Goal: Task Accomplishment & Management: Manage account settings

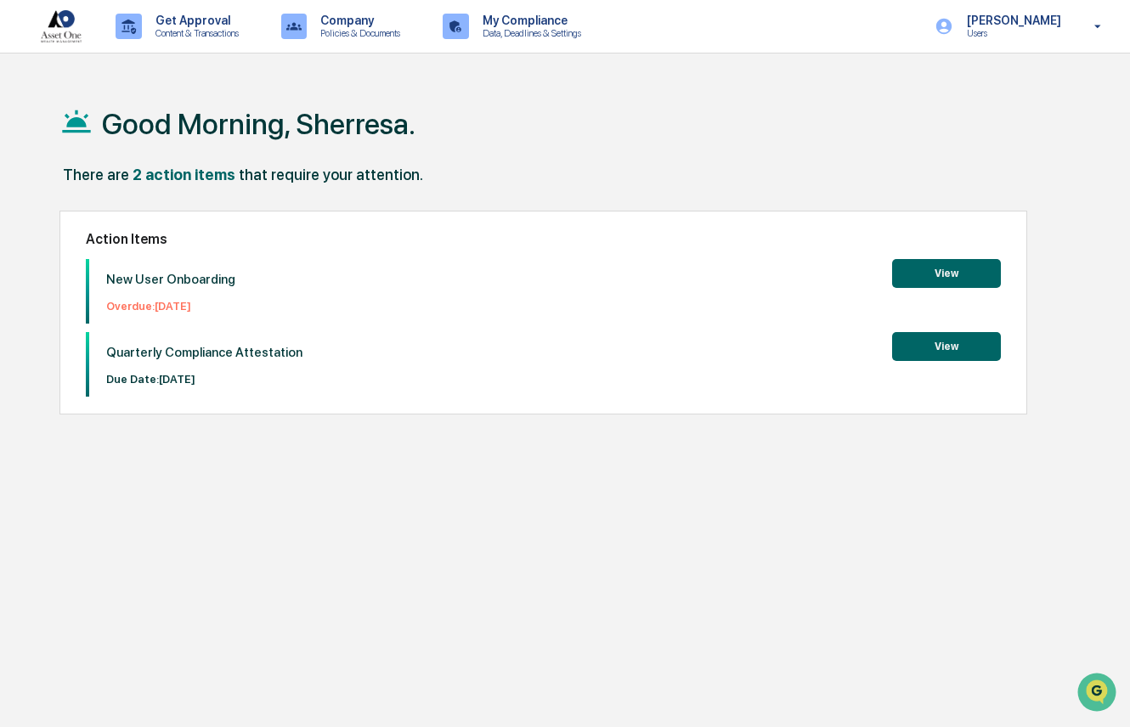
click at [951, 273] on button "View" at bounding box center [946, 273] width 109 height 29
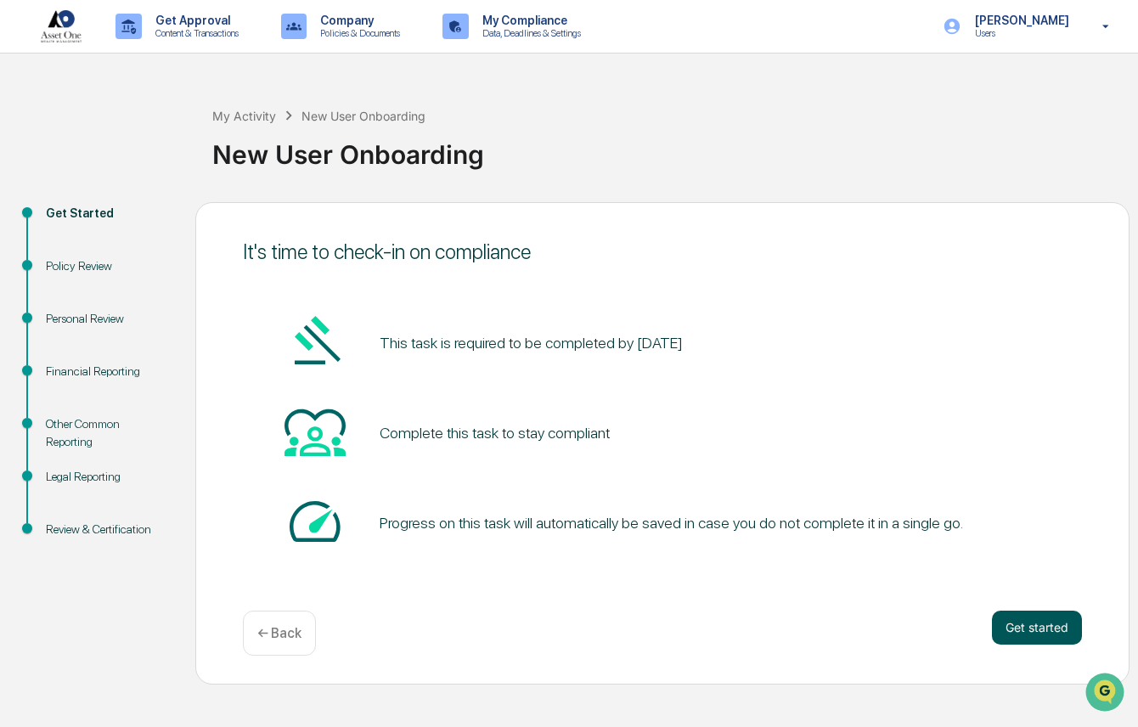
click at [1040, 628] on button "Get started" at bounding box center [1037, 628] width 90 height 34
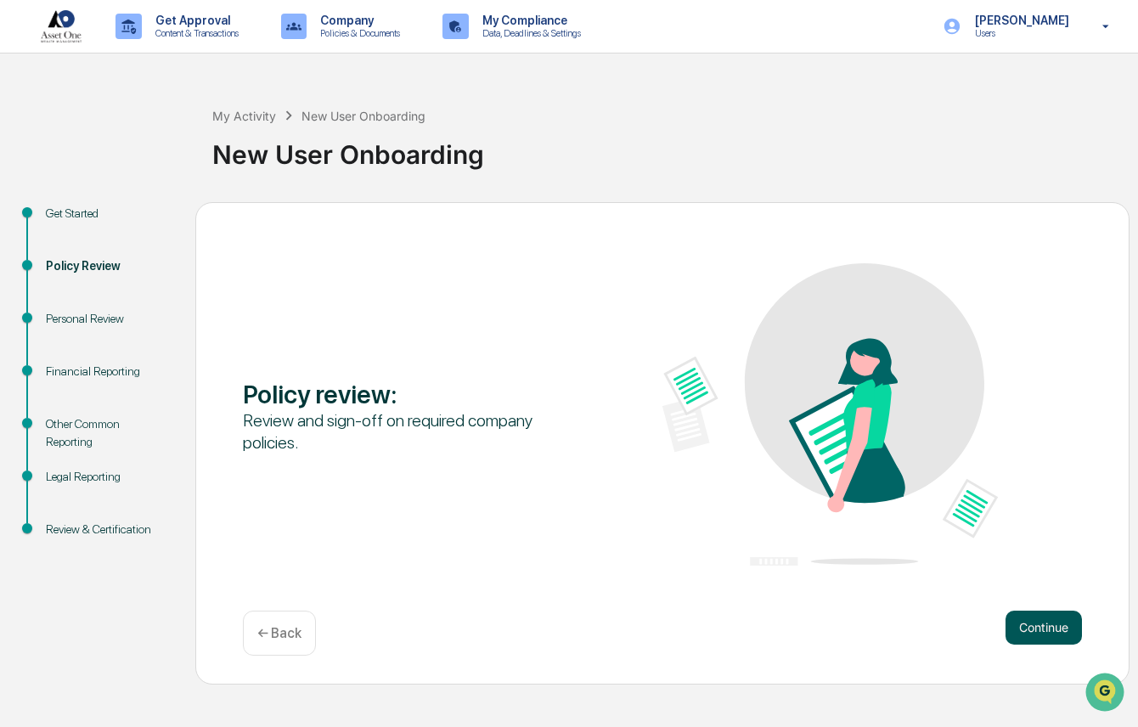
click at [1046, 628] on button "Continue" at bounding box center [1044, 628] width 76 height 34
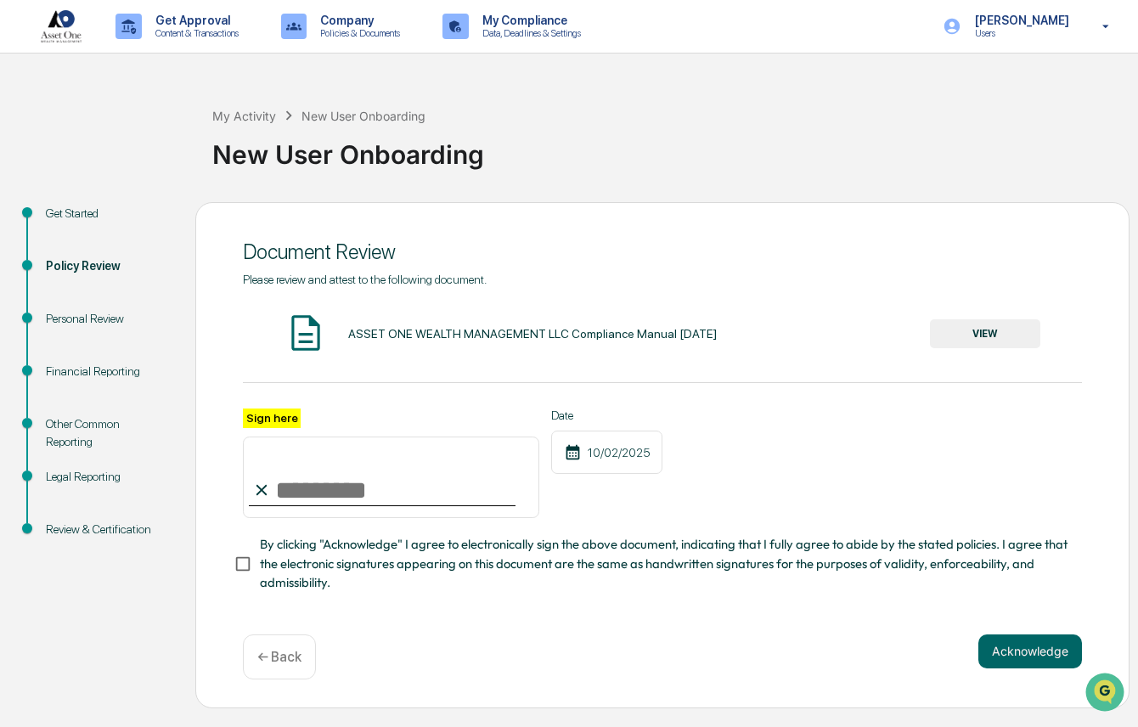
click at [307, 496] on input "Sign here" at bounding box center [391, 478] width 296 height 82
type input "**********"
click at [1023, 659] on button "Acknowledge" at bounding box center [1030, 651] width 104 height 34
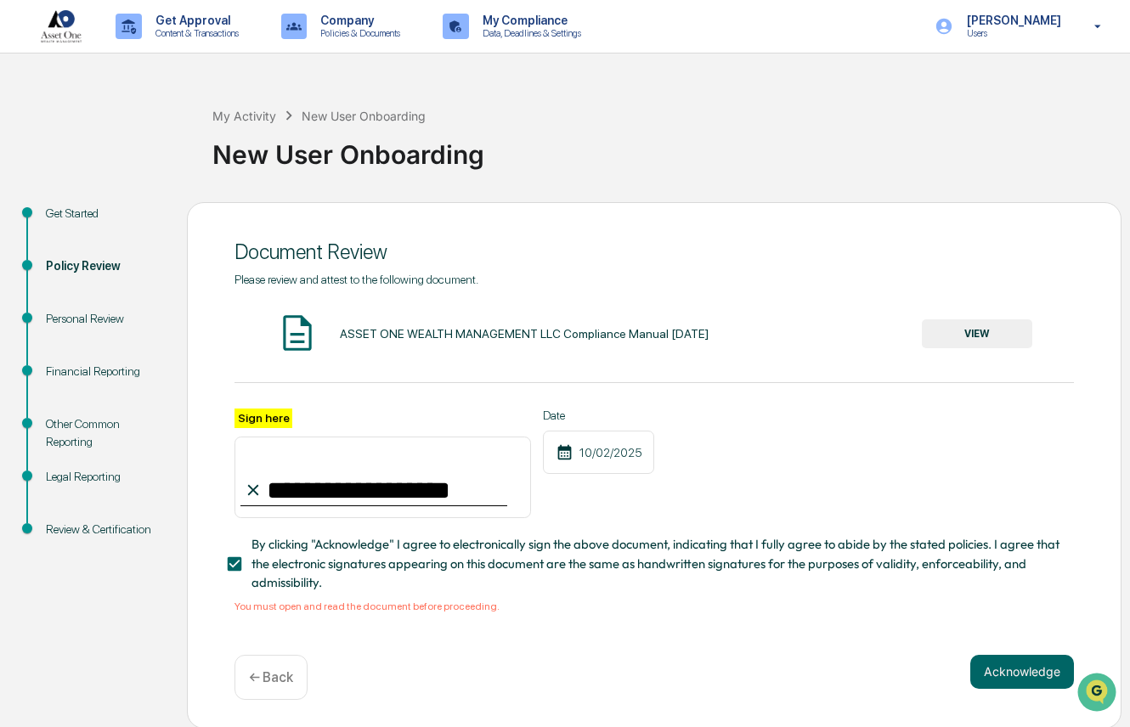
click at [984, 330] on button "VIEW" at bounding box center [976, 333] width 110 height 29
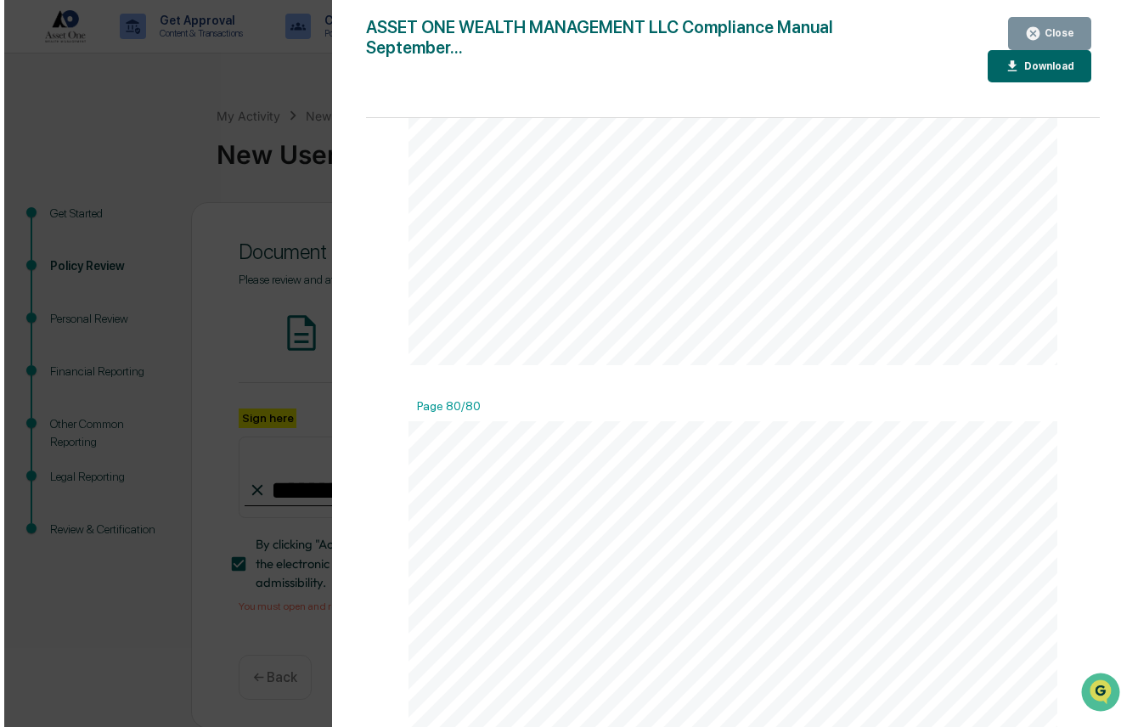
scroll to position [71100, 0]
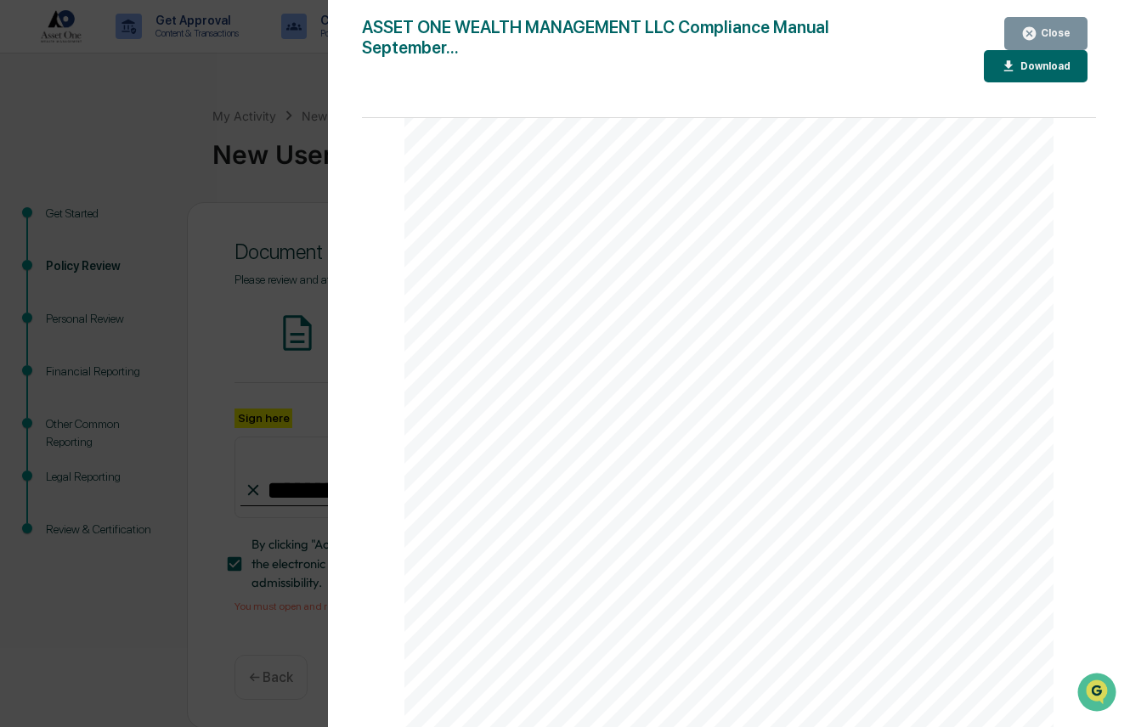
click at [1035, 34] on icon "button" at bounding box center [1029, 33] width 13 height 13
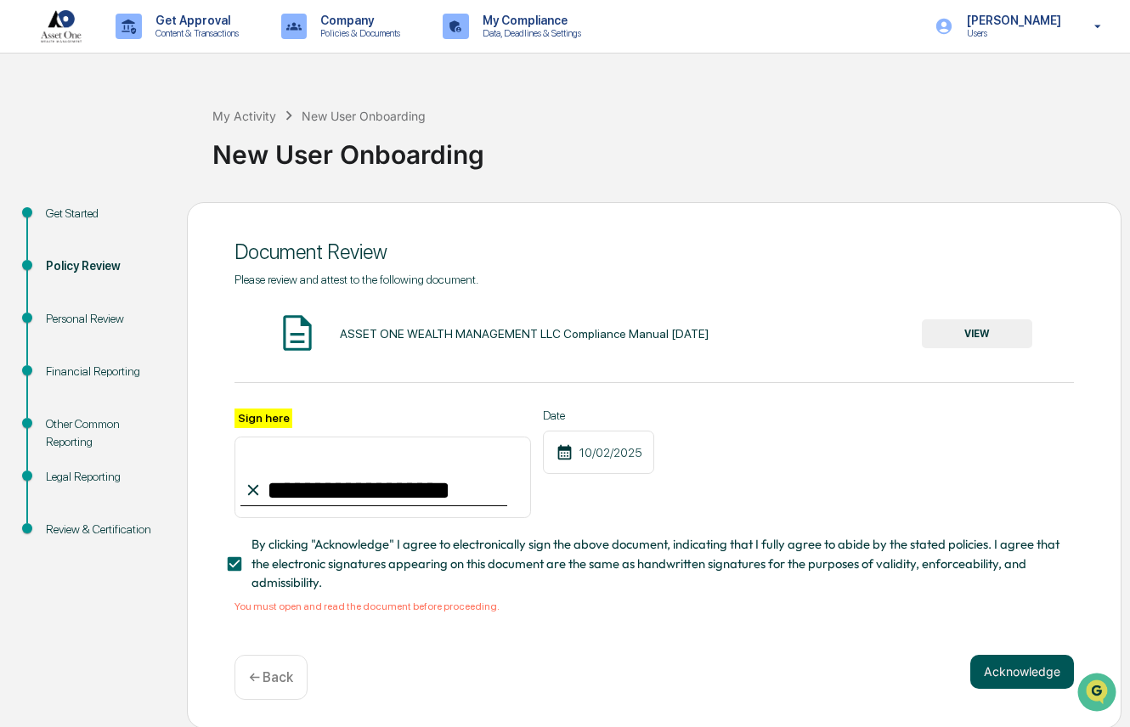
click at [1009, 680] on button "Acknowledge" at bounding box center [1022, 672] width 104 height 34
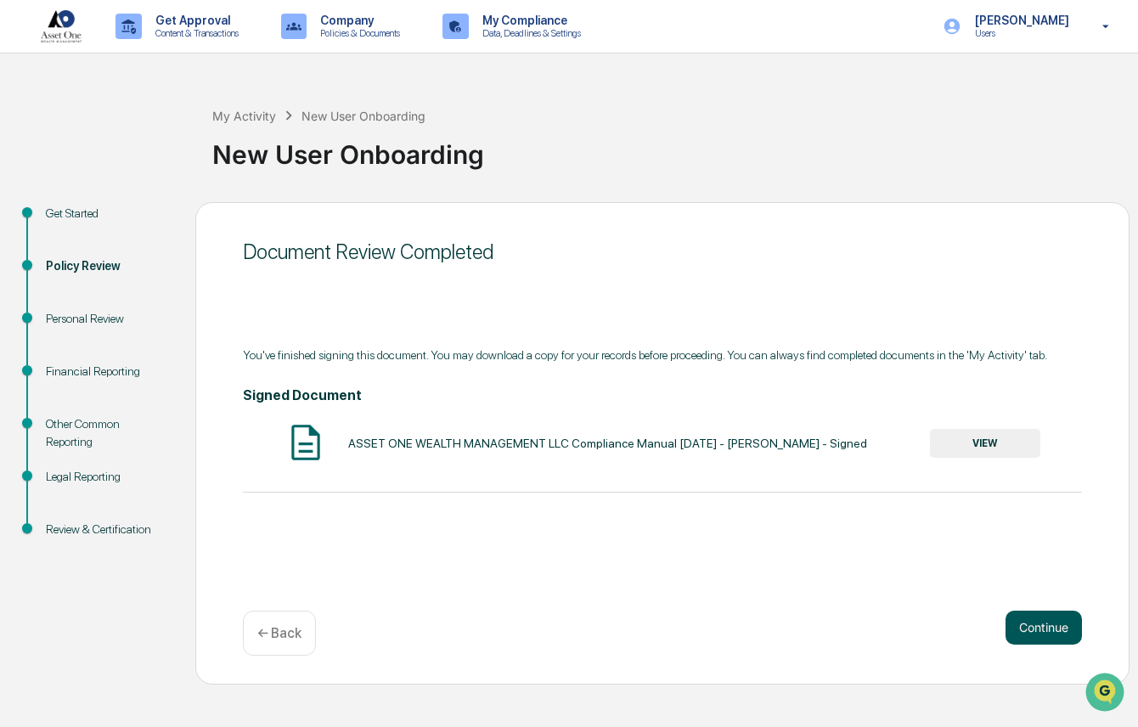
click at [1045, 633] on button "Continue" at bounding box center [1044, 628] width 76 height 34
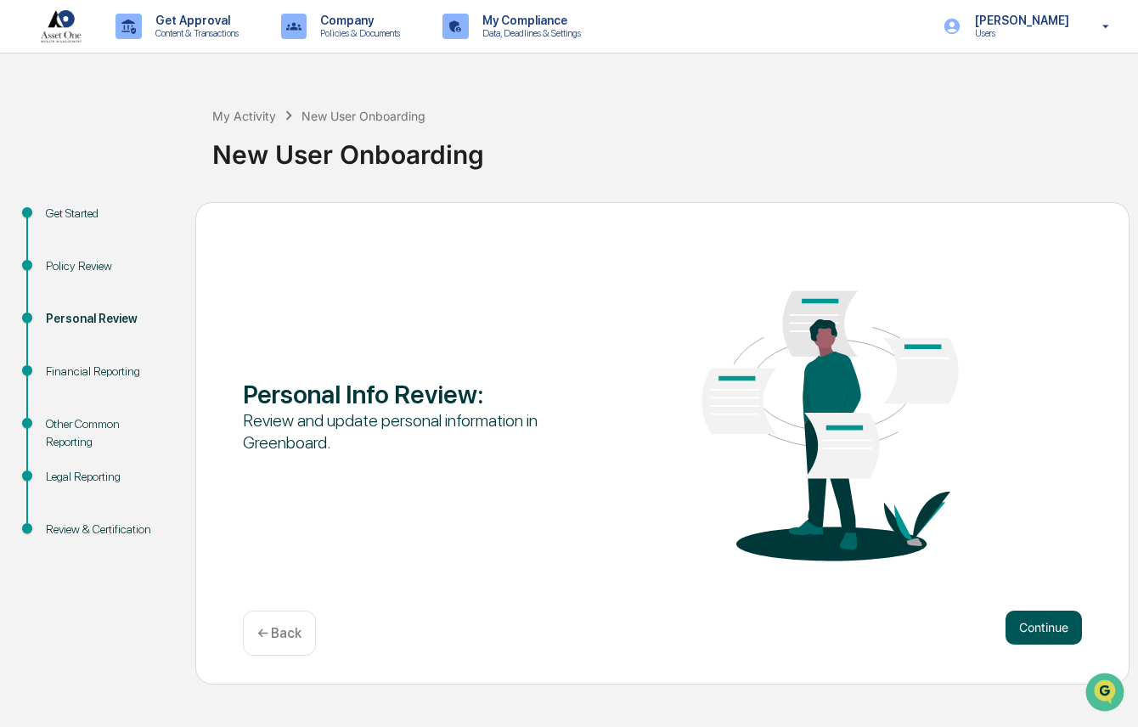
click at [1051, 629] on button "Continue" at bounding box center [1044, 628] width 76 height 34
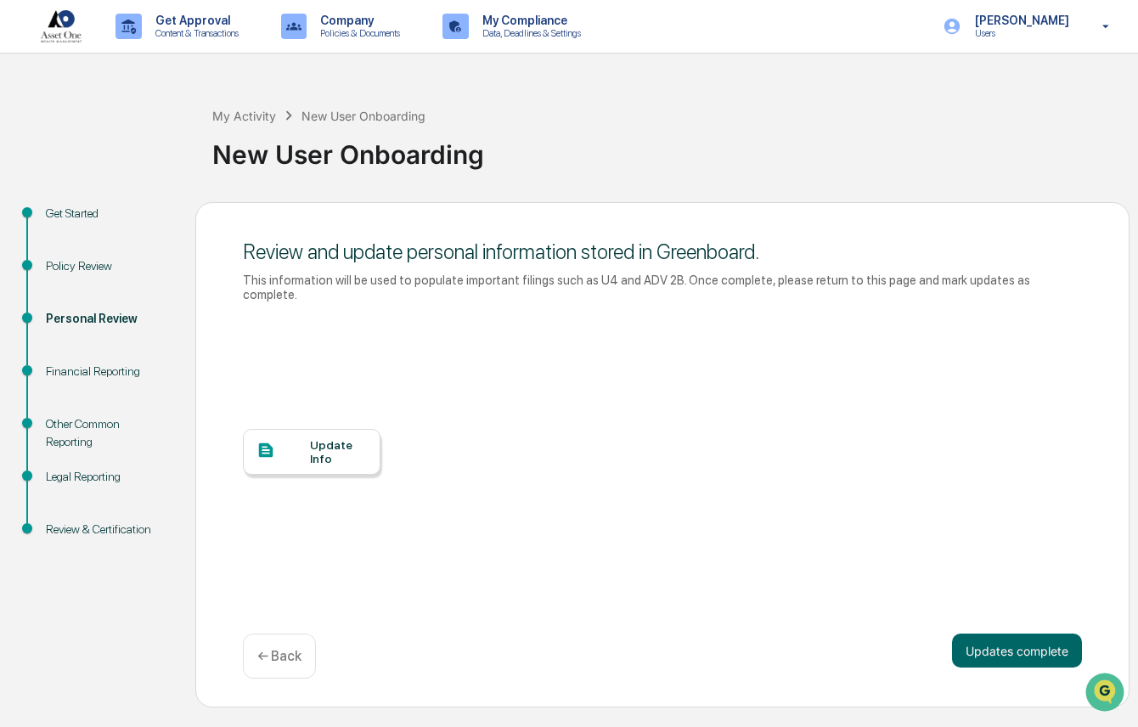
click at [357, 438] on div "Update Info" at bounding box center [338, 451] width 57 height 27
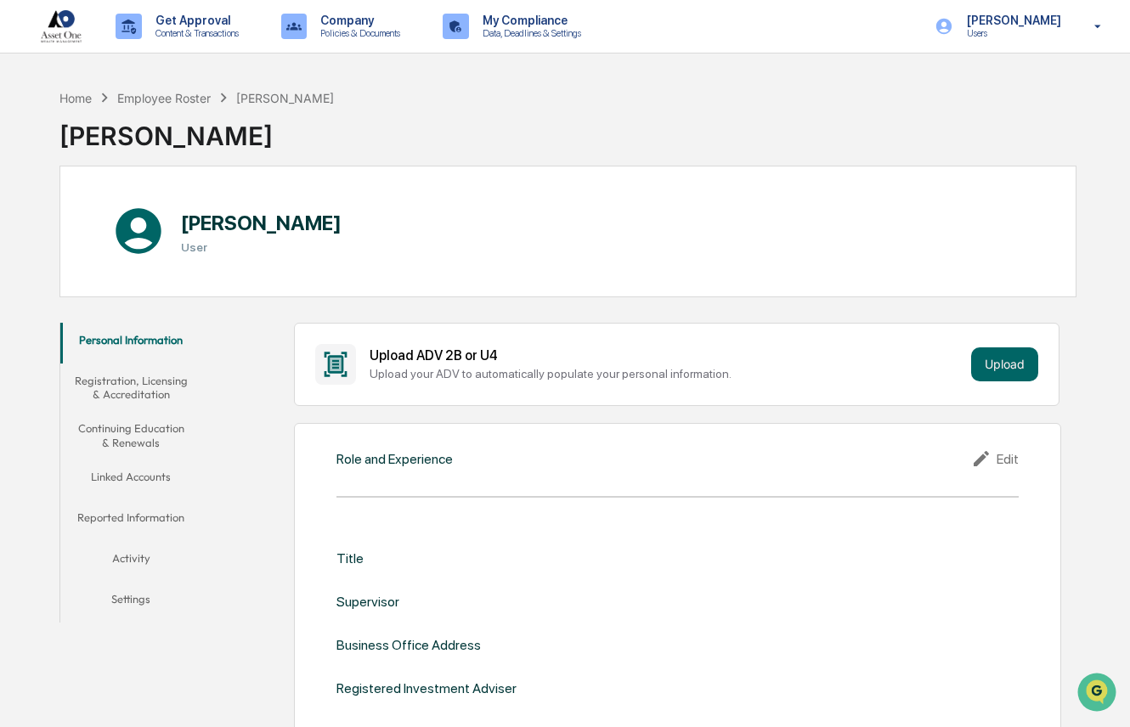
click at [1007, 454] on div "Edit" at bounding box center [995, 458] width 48 height 20
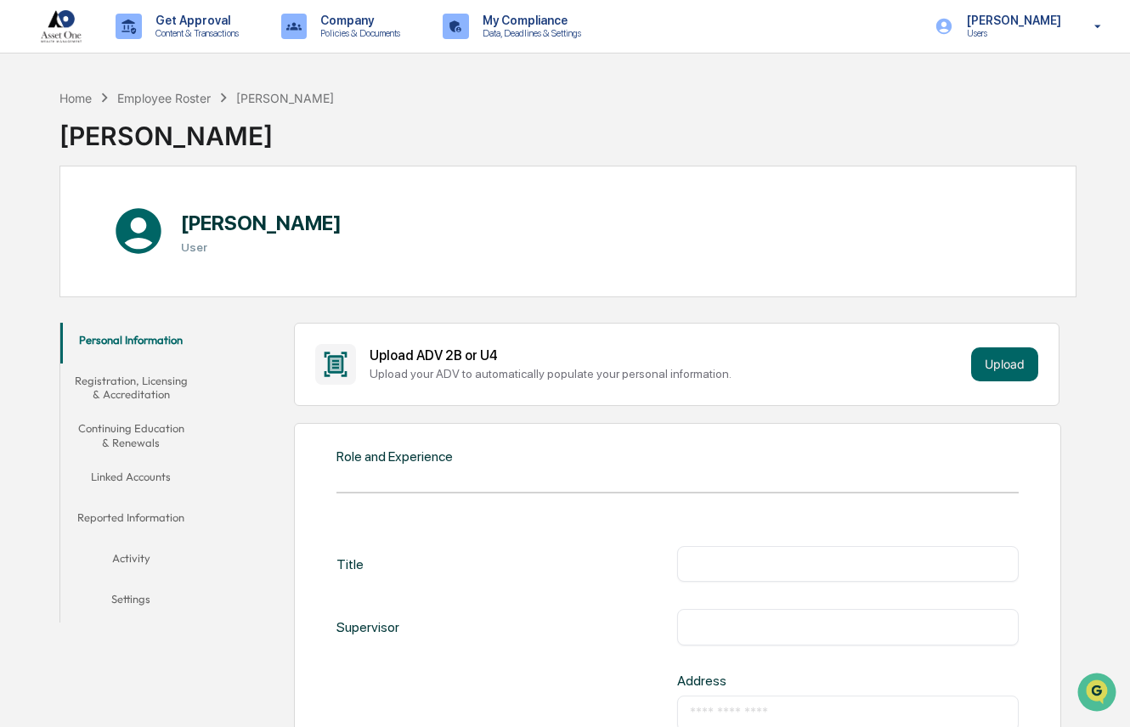
click at [725, 566] on input "text" at bounding box center [848, 563] width 316 height 17
type input "*"
click at [695, 568] on input "text" at bounding box center [848, 563] width 316 height 17
type input "*"
type input "**********"
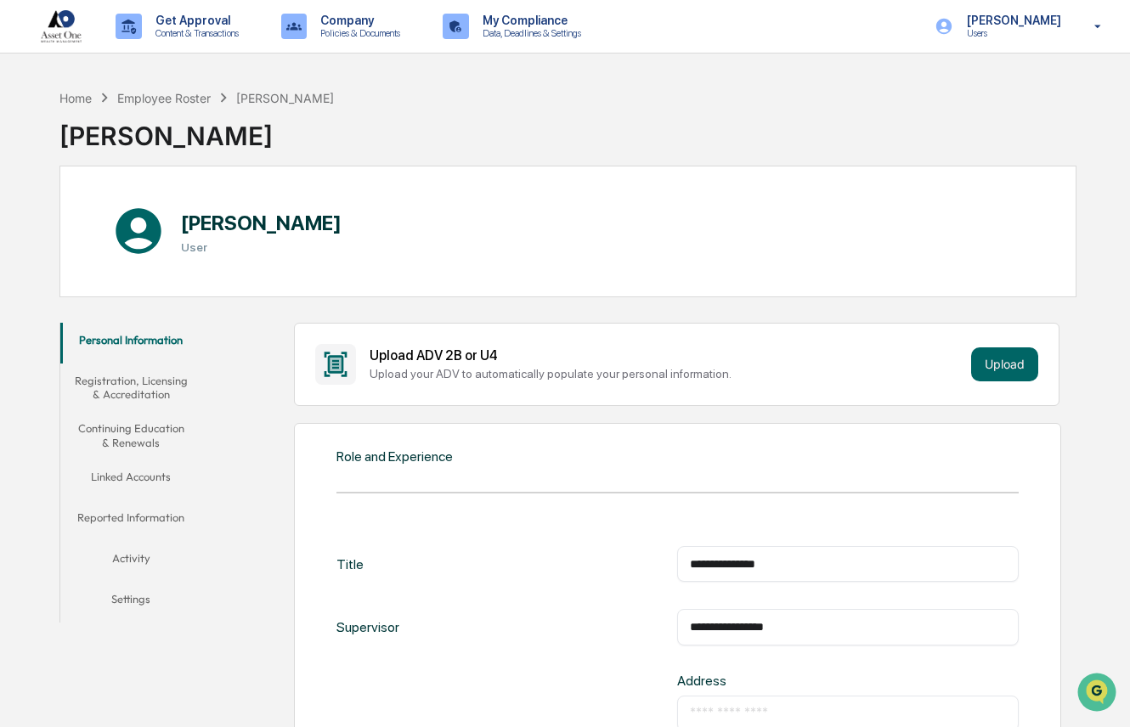
type input "**********"
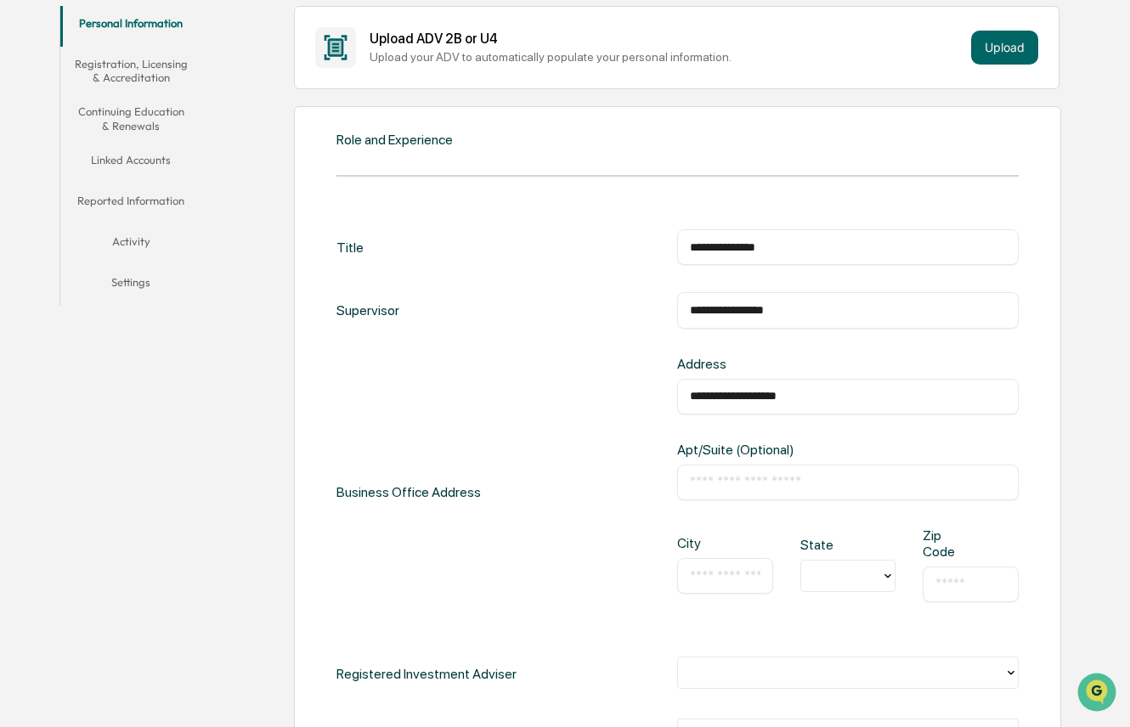
scroll to position [340, 0]
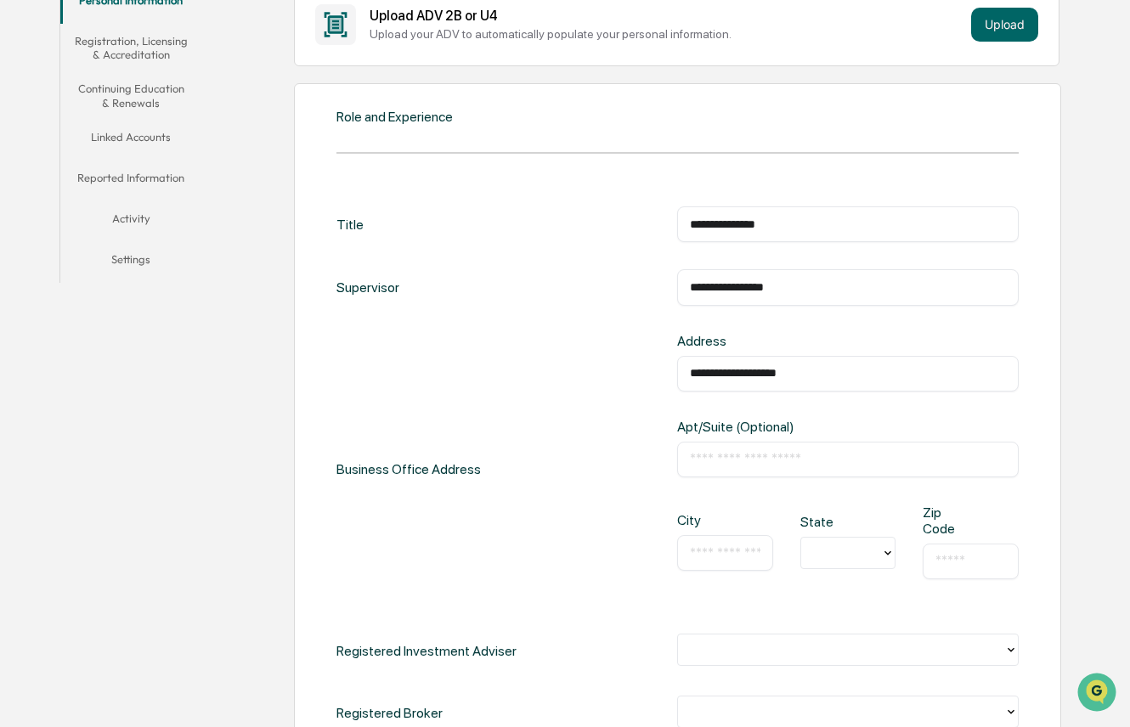
click at [713, 548] on input "text" at bounding box center [725, 552] width 70 height 17
type input "*********"
type input "**"
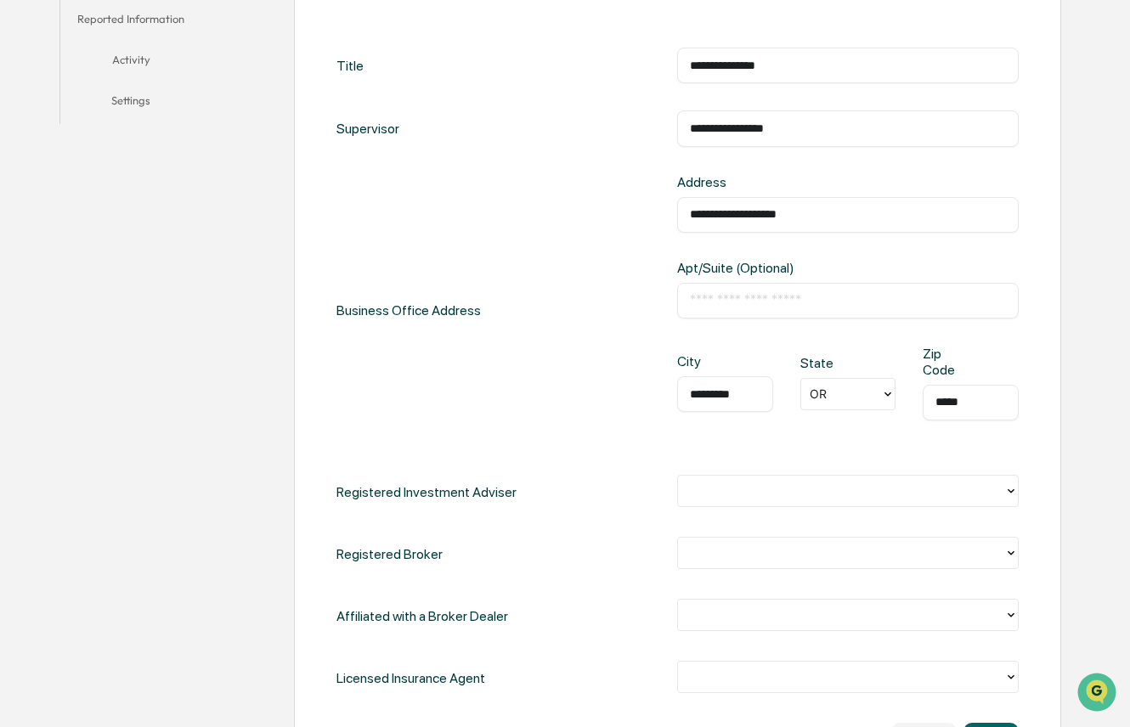
scroll to position [510, 0]
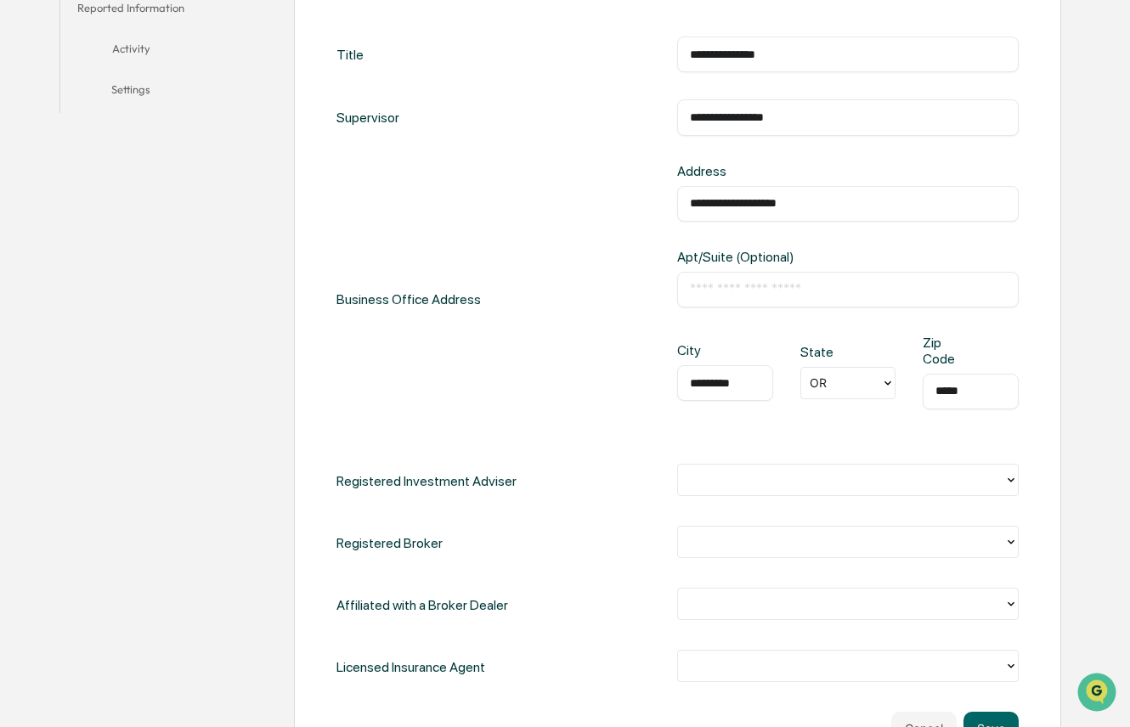
type input "*****"
click at [1009, 473] on icon at bounding box center [1011, 480] width 14 height 14
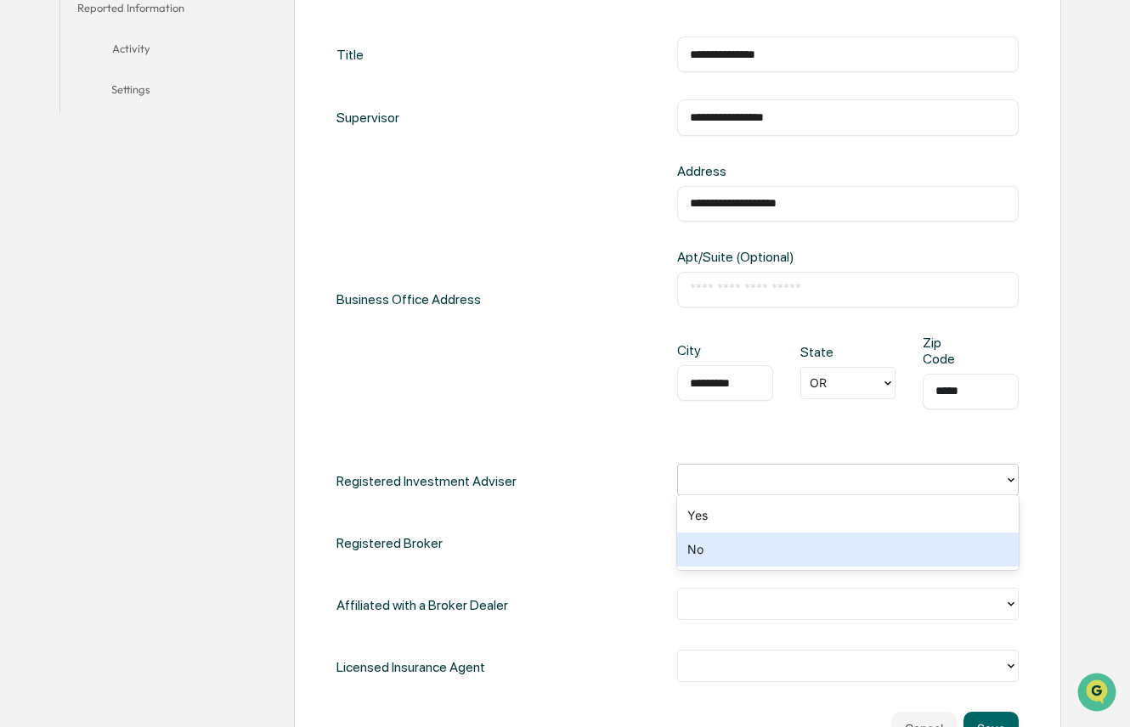
click at [722, 552] on div "No" at bounding box center [847, 550] width 341 height 34
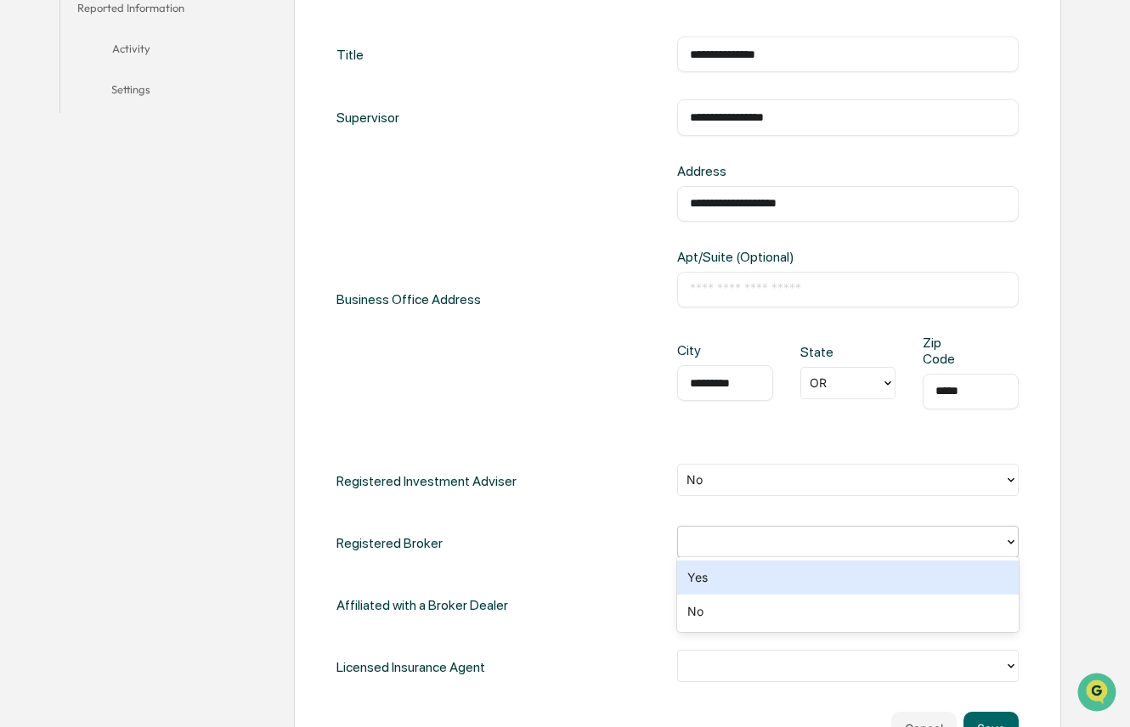
click at [1009, 537] on icon at bounding box center [1011, 542] width 14 height 14
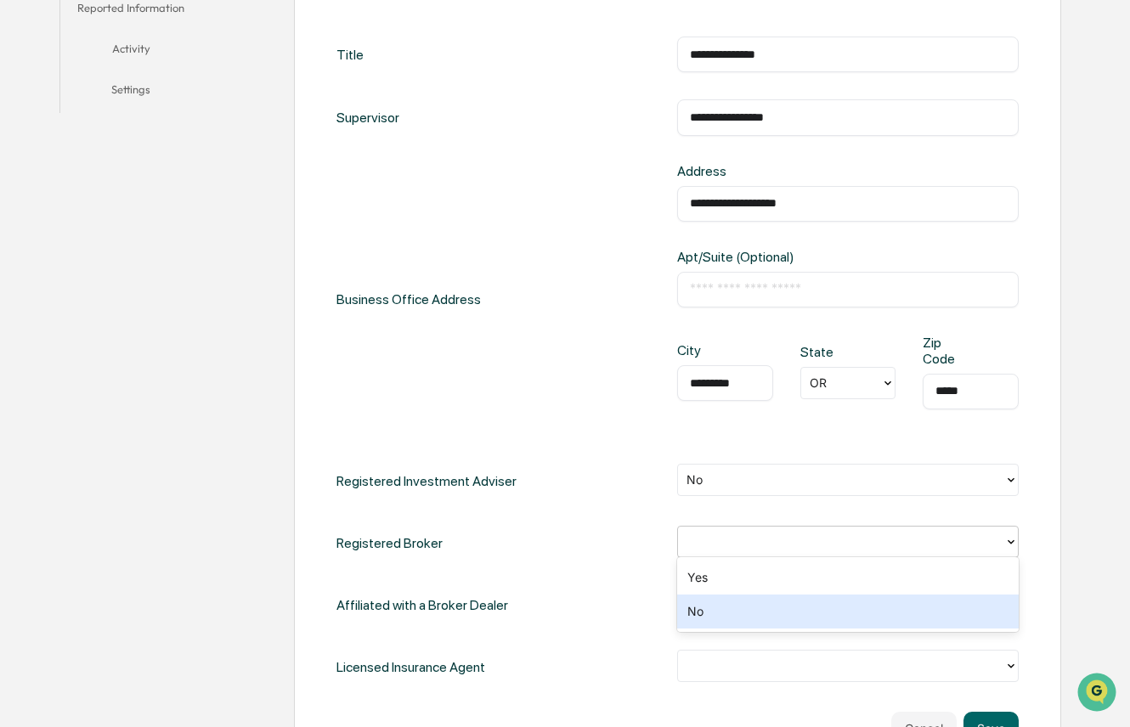
click at [710, 620] on div "No" at bounding box center [847, 612] width 341 height 34
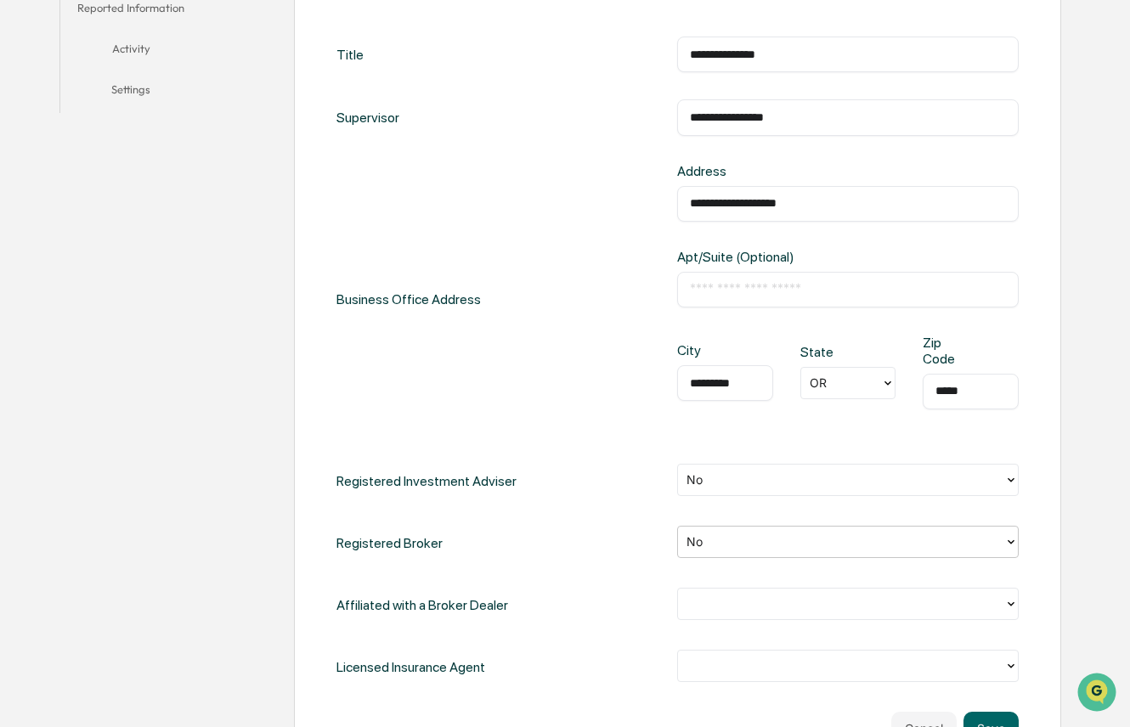
click at [1009, 604] on icon at bounding box center [1011, 604] width 14 height 14
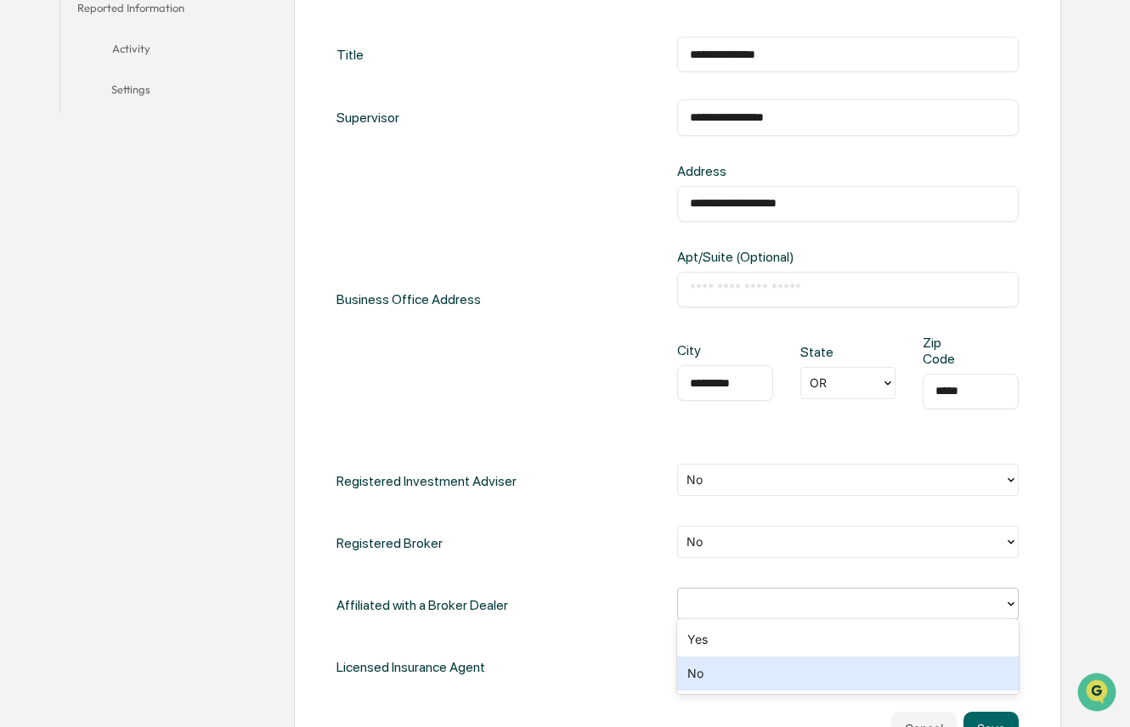
click at [703, 676] on div "No" at bounding box center [847, 674] width 341 height 34
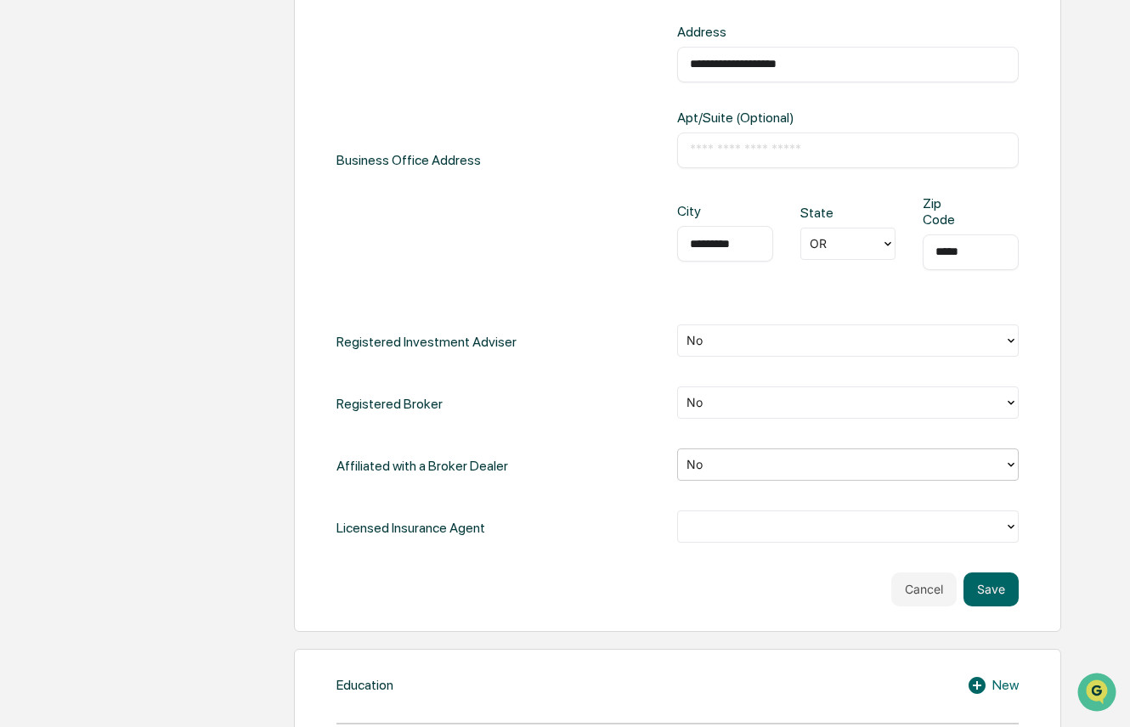
scroll to position [679, 0]
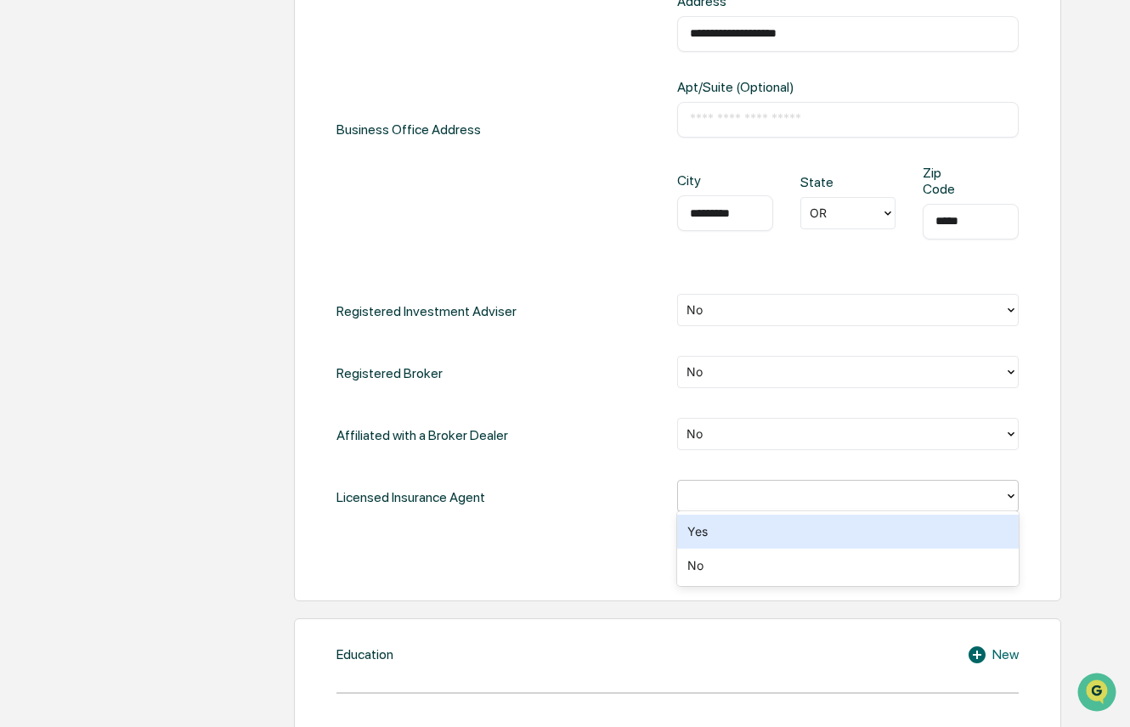
click at [1008, 489] on icon at bounding box center [1011, 496] width 14 height 14
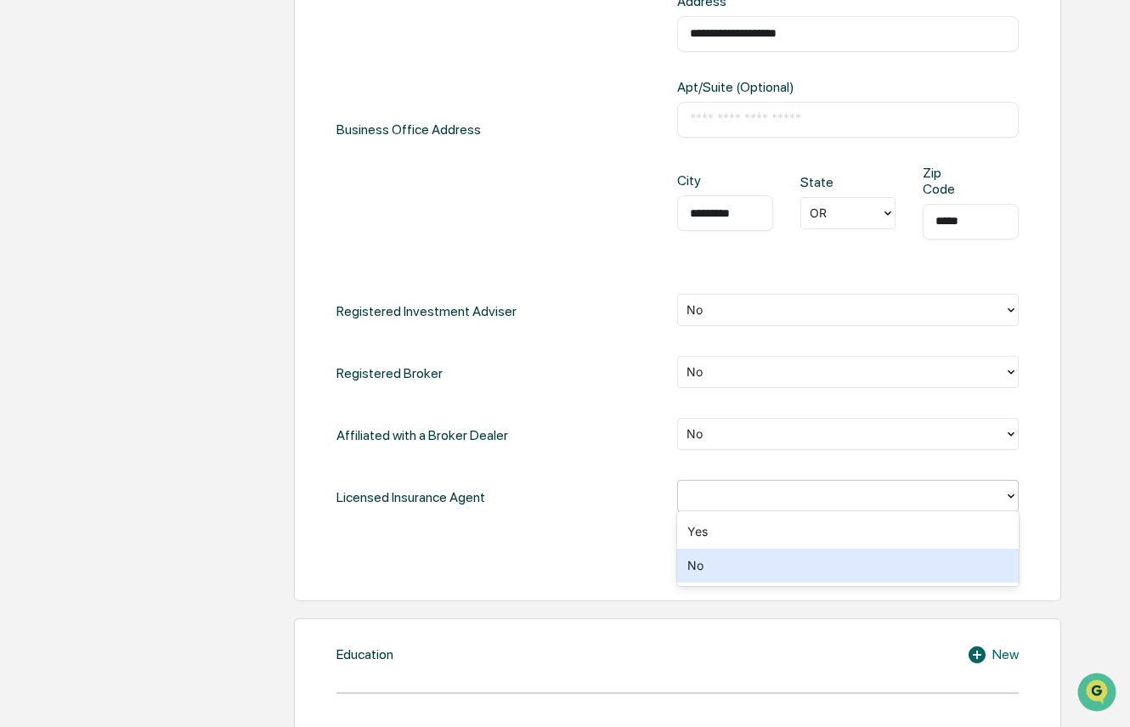
click at [691, 561] on div "No" at bounding box center [847, 566] width 341 height 34
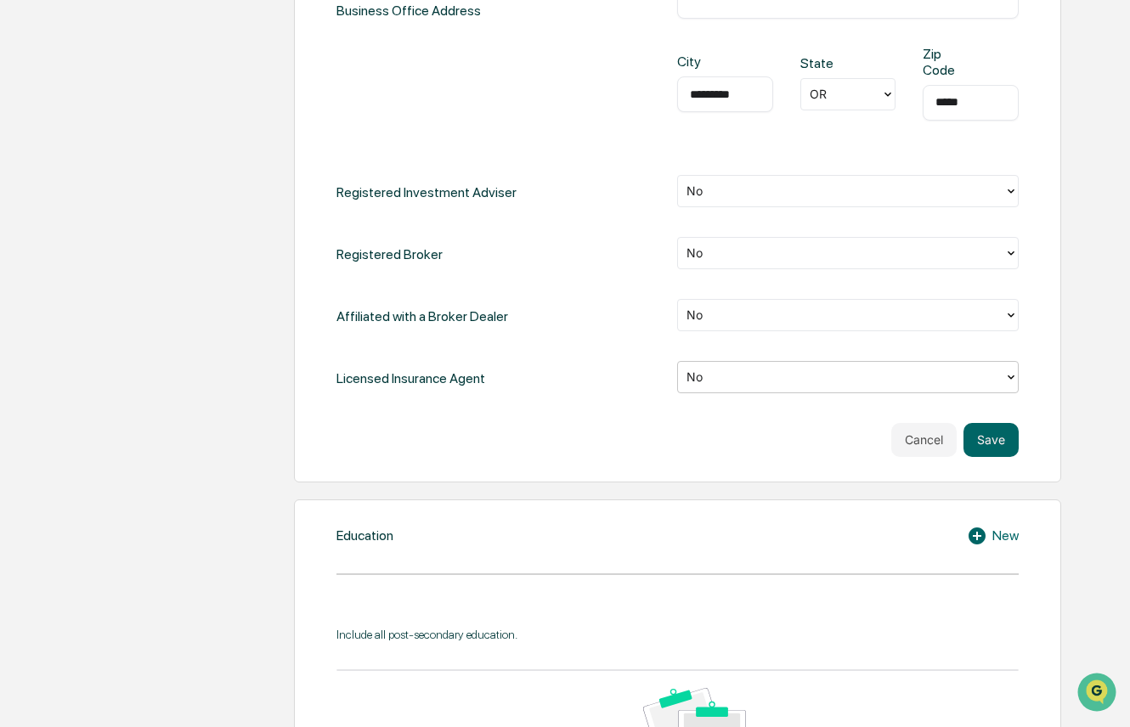
scroll to position [849, 0]
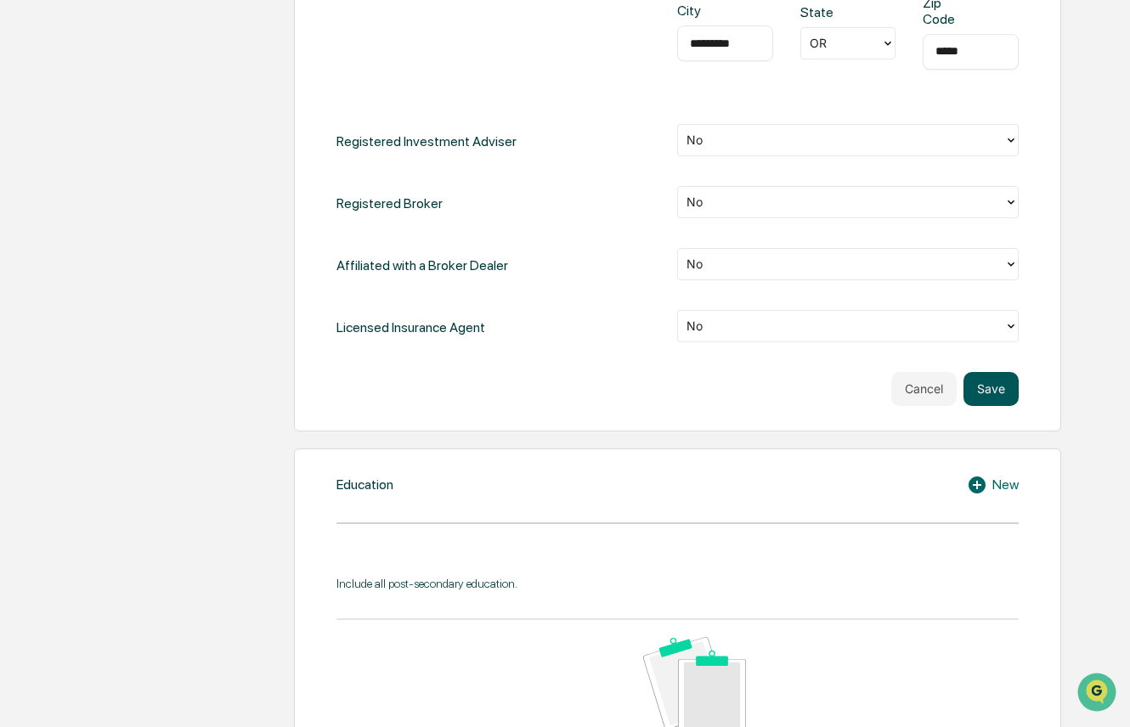
click at [988, 383] on button "Save" at bounding box center [990, 389] width 55 height 34
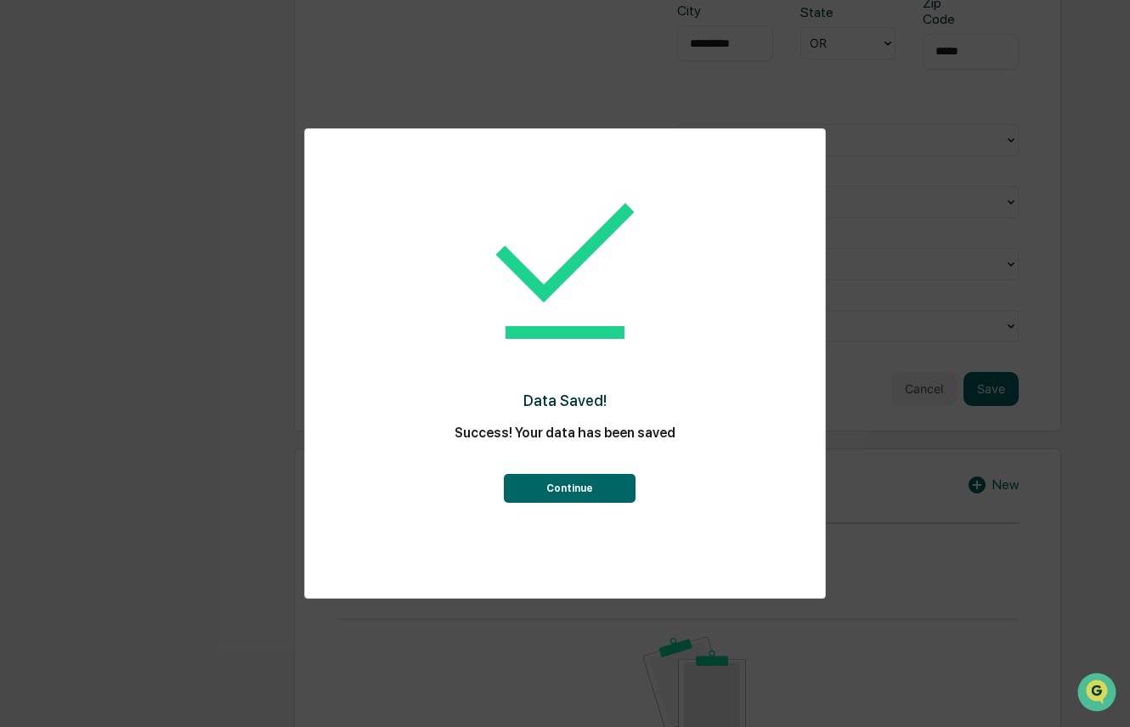
click at [579, 486] on button "Continue" at bounding box center [570, 488] width 132 height 29
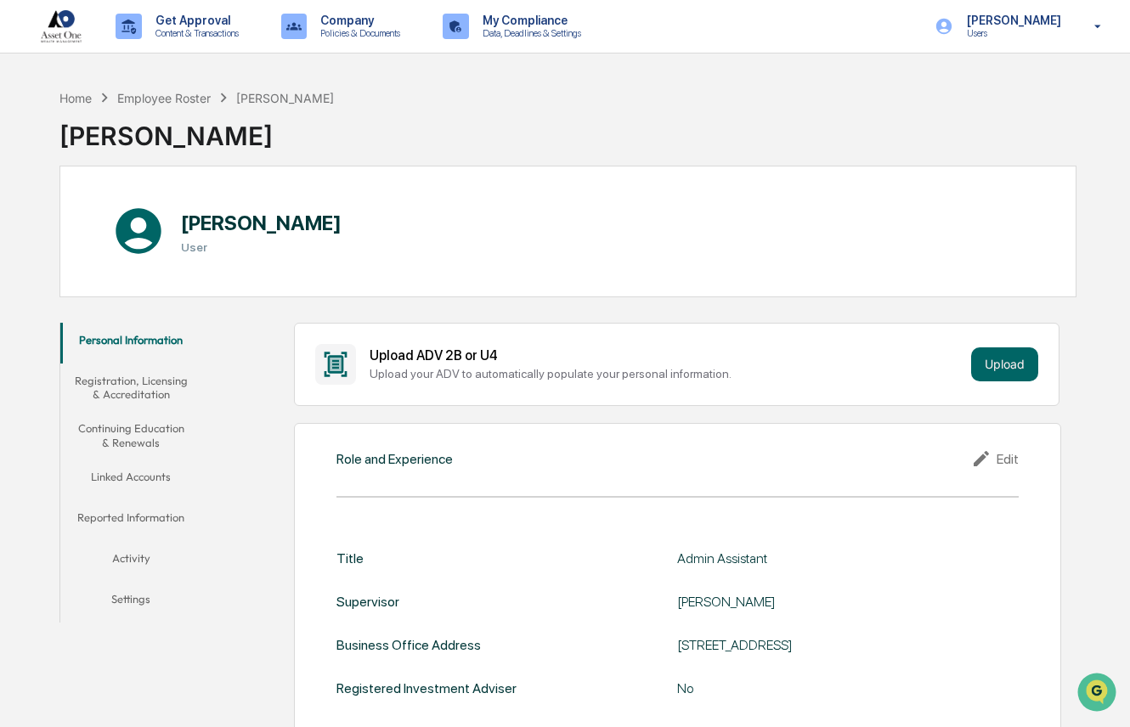
scroll to position [0, 0]
click at [141, 392] on button "Registration, Licensing & Accreditation" at bounding box center [131, 387] width 142 height 48
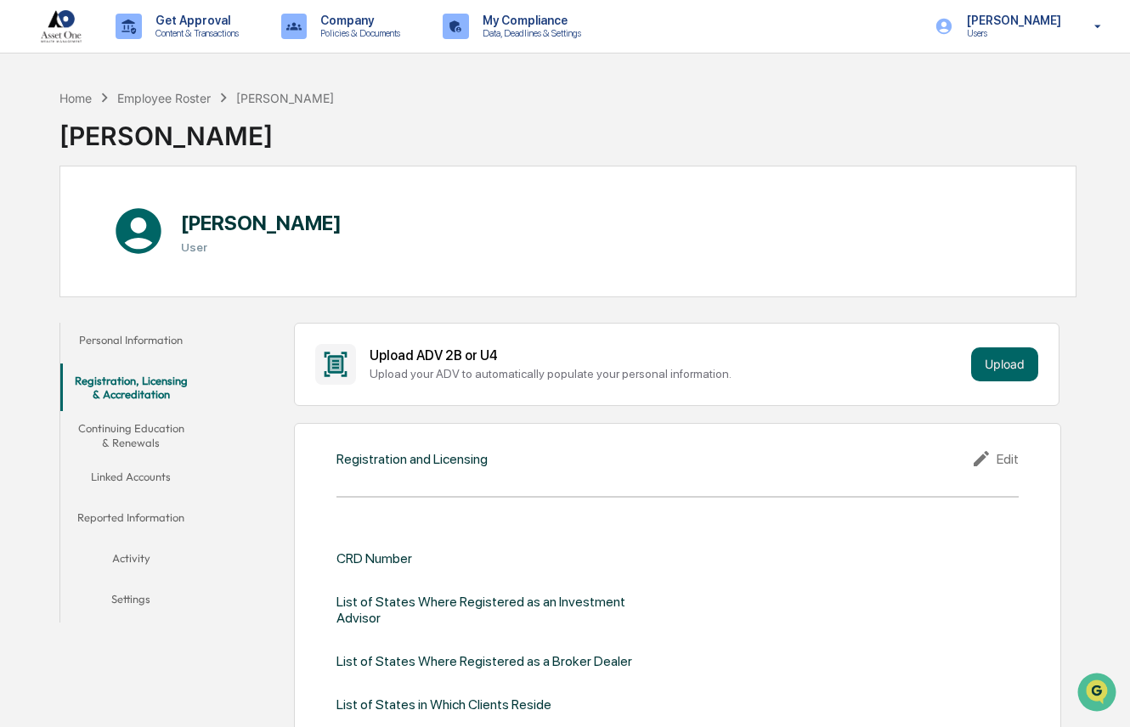
click at [144, 436] on button "Continuing Education & Renewals" at bounding box center [131, 435] width 142 height 48
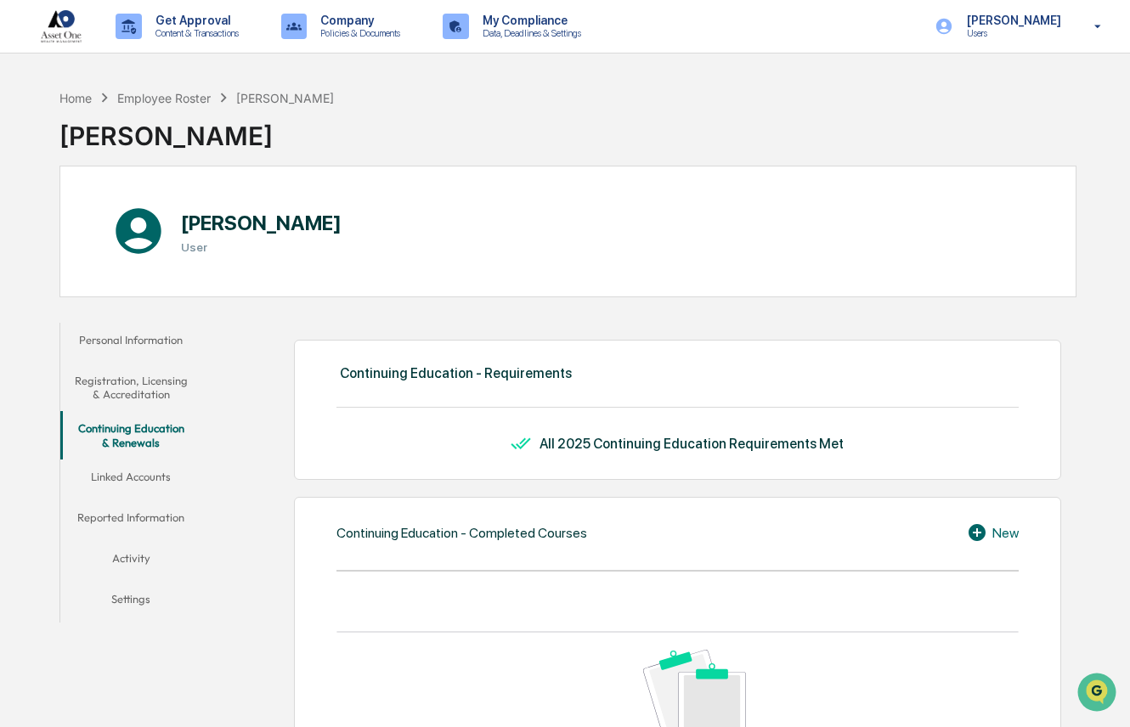
click at [143, 476] on button "Linked Accounts" at bounding box center [131, 479] width 142 height 41
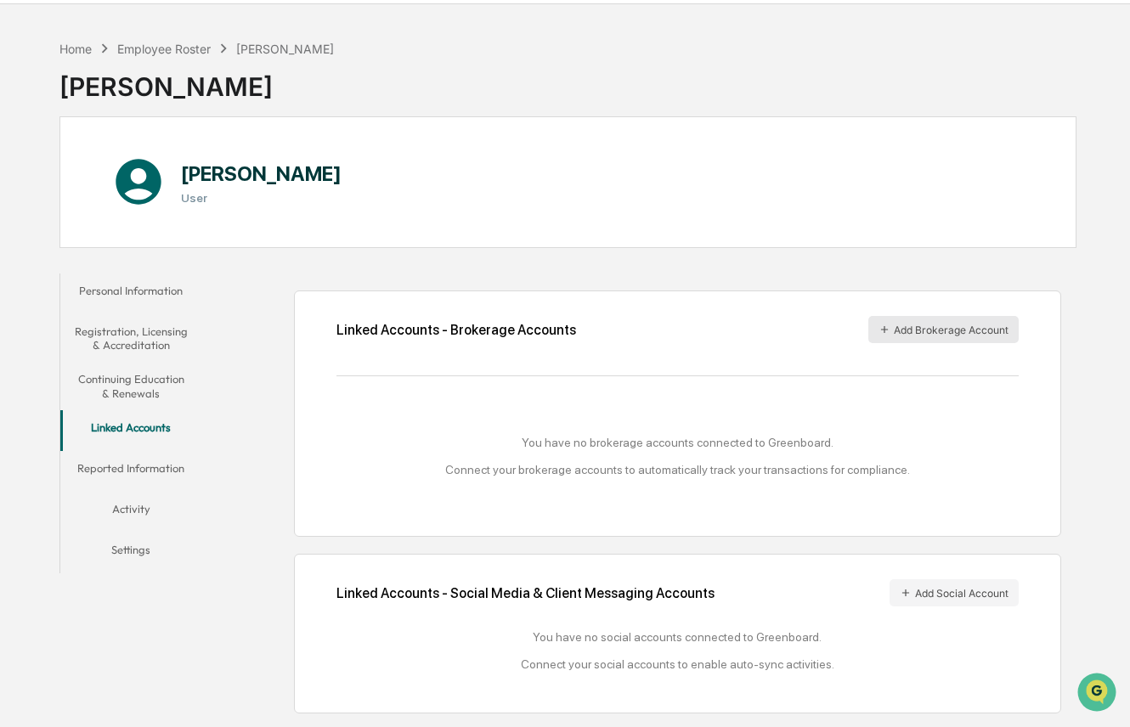
scroll to position [80, 0]
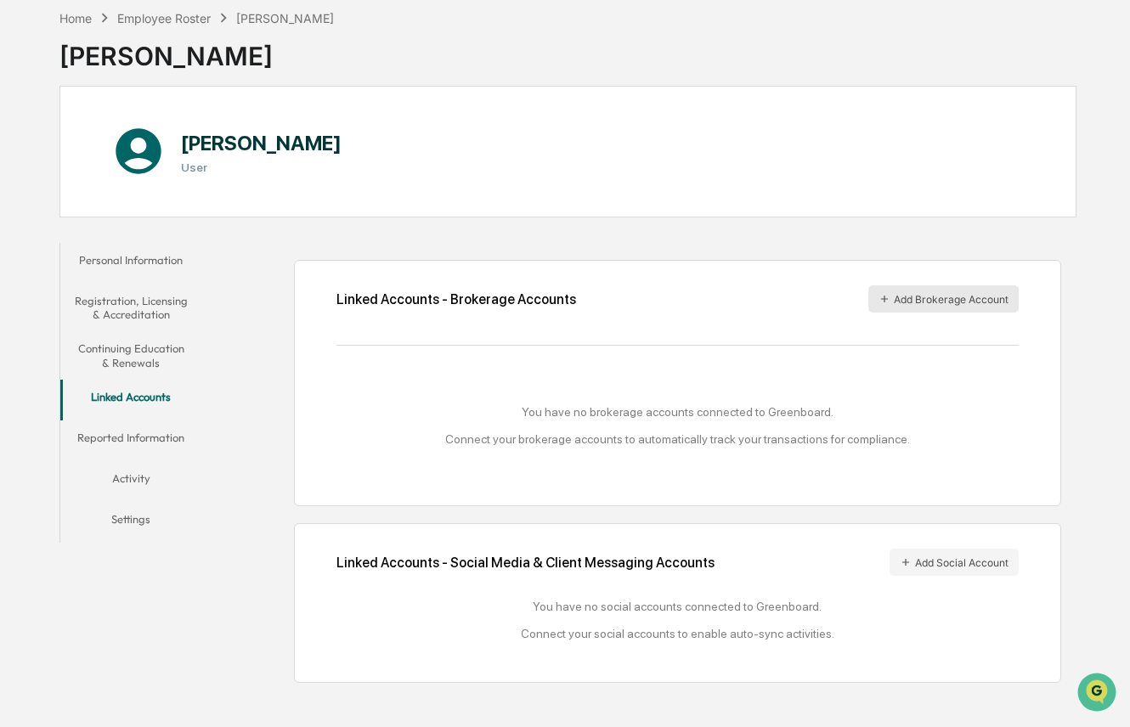
click at [937, 300] on button "Add Brokerage Account" at bounding box center [943, 298] width 150 height 27
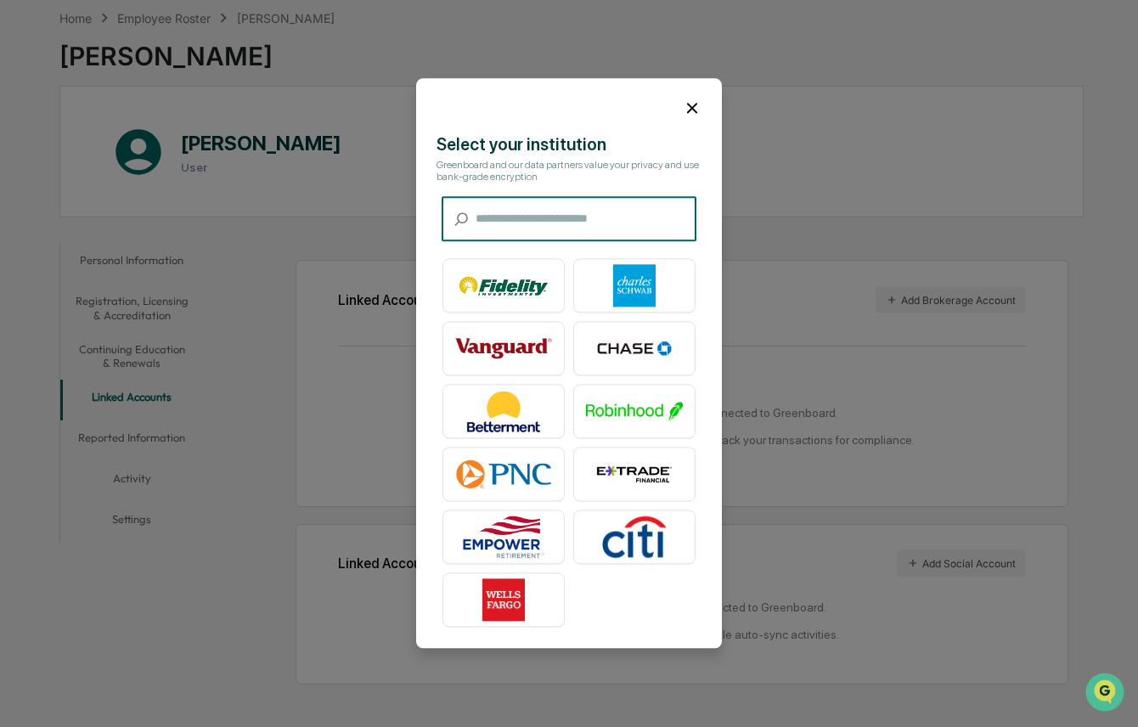
click at [484, 223] on input "text" at bounding box center [586, 219] width 221 height 45
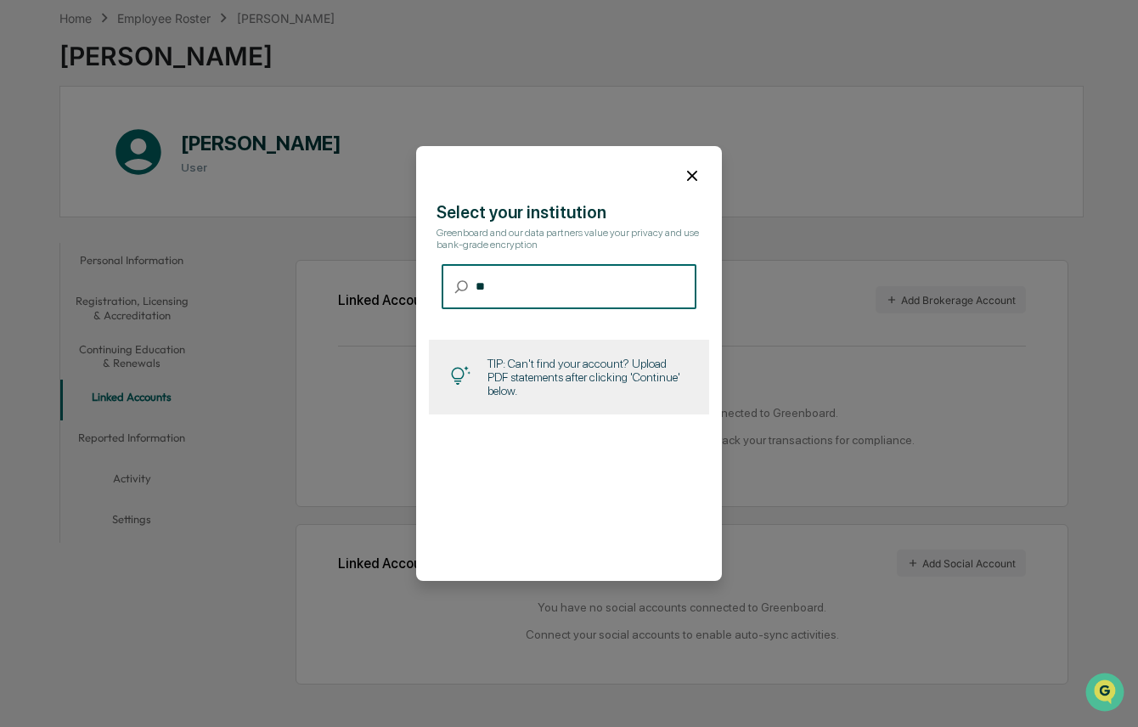
type input "*"
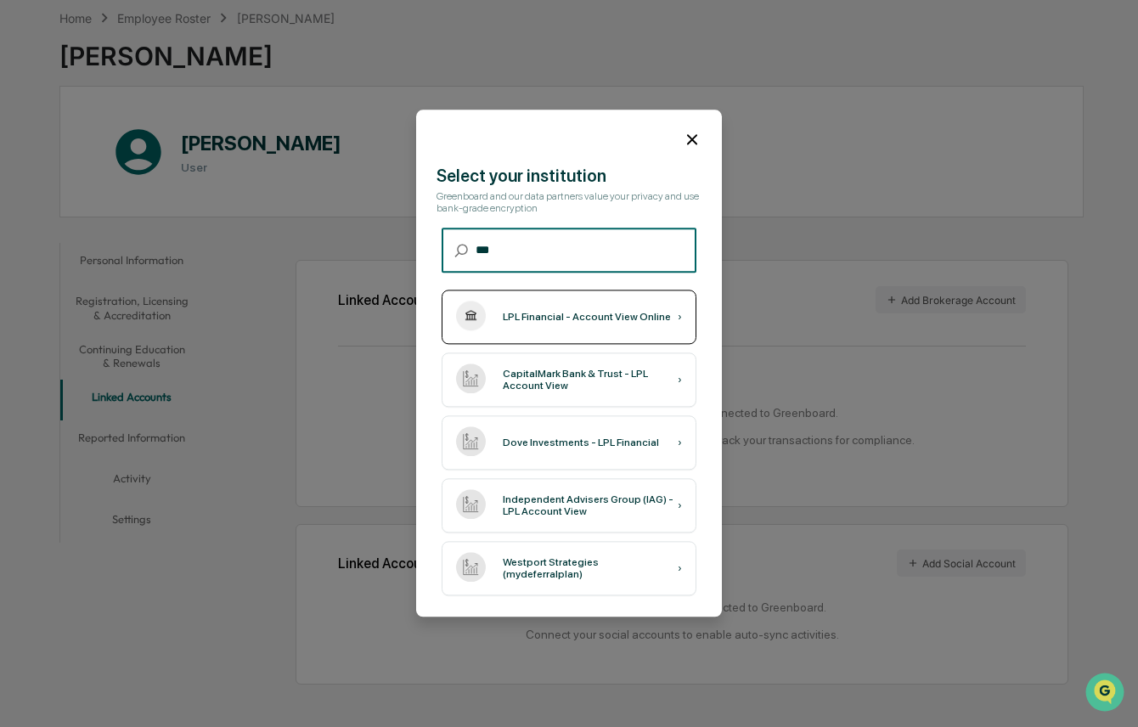
type input "***"
click at [611, 320] on div "LPL Financial - Account View Online ›" at bounding box center [569, 317] width 255 height 54
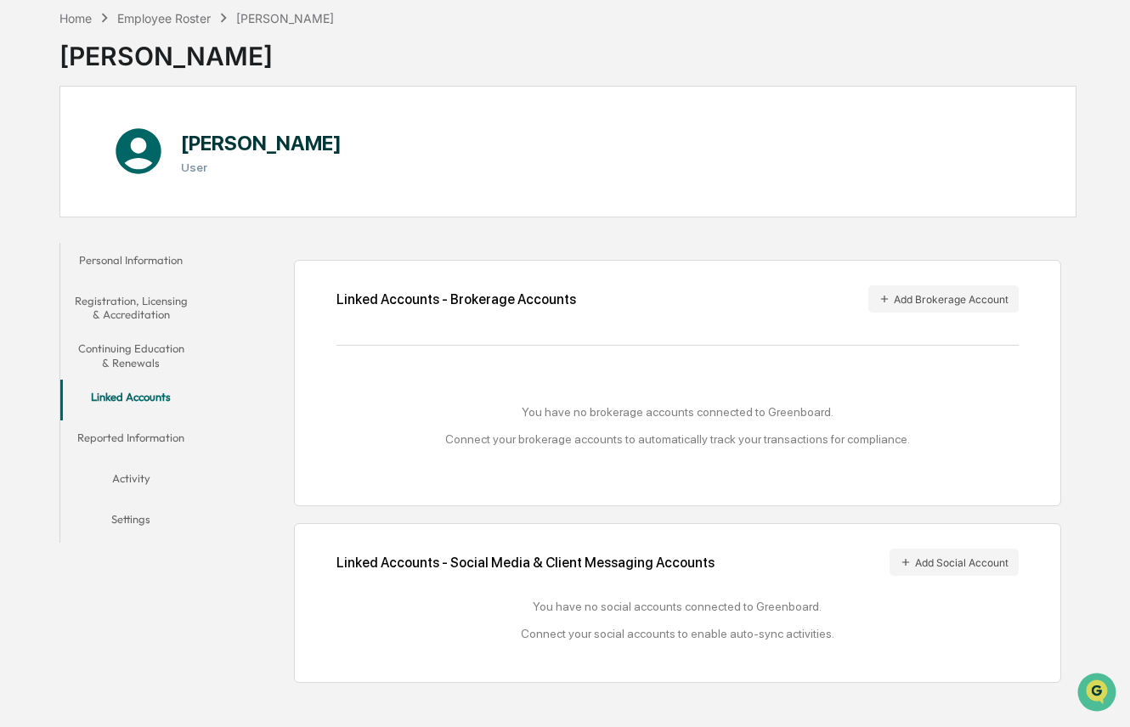
click at [132, 436] on button "Reported Information" at bounding box center [131, 440] width 142 height 41
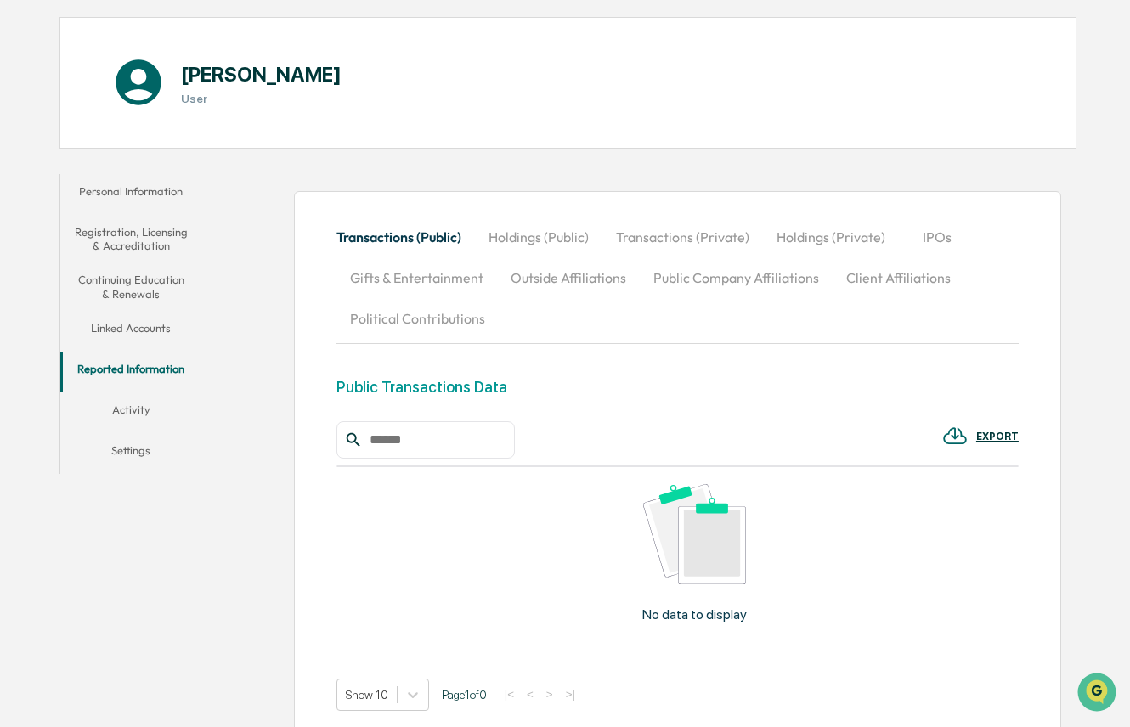
click at [124, 414] on button "Activity" at bounding box center [131, 412] width 142 height 41
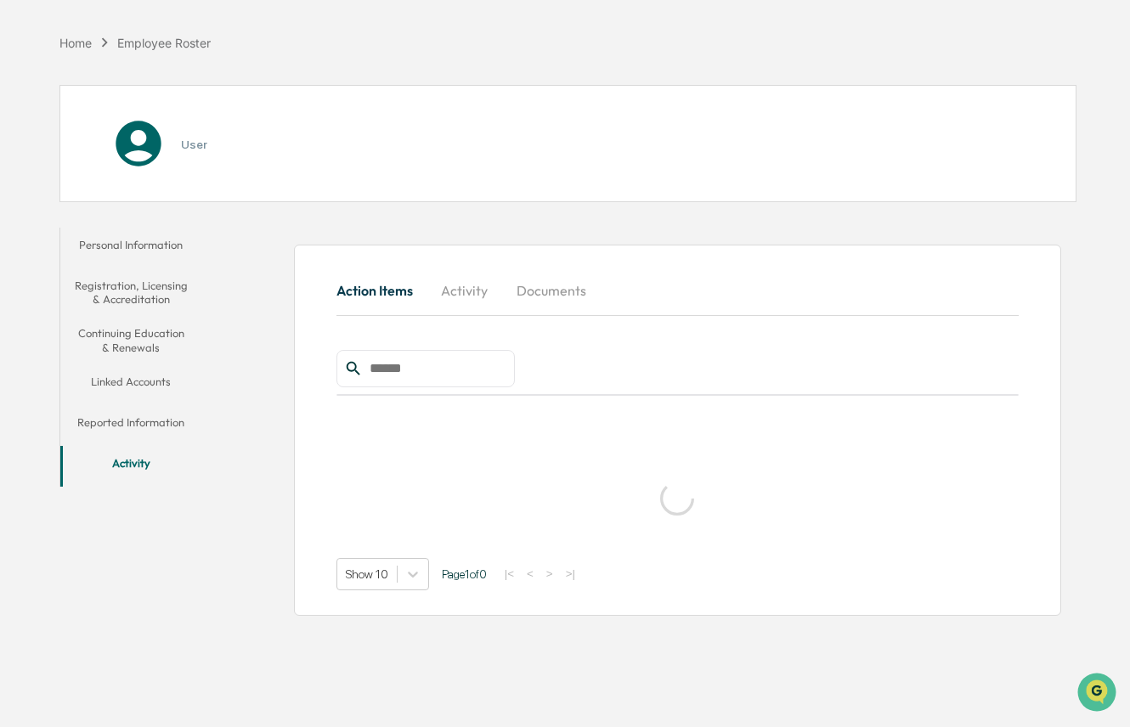
scroll to position [80, 0]
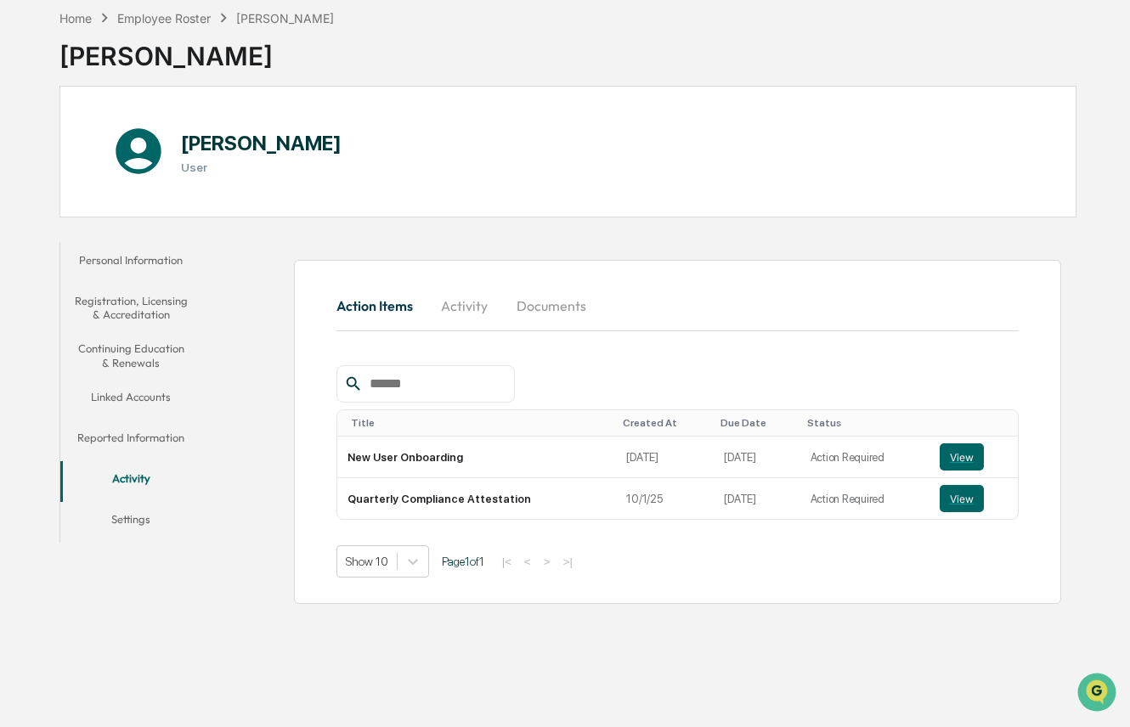
click at [126, 523] on button "Settings" at bounding box center [131, 522] width 142 height 41
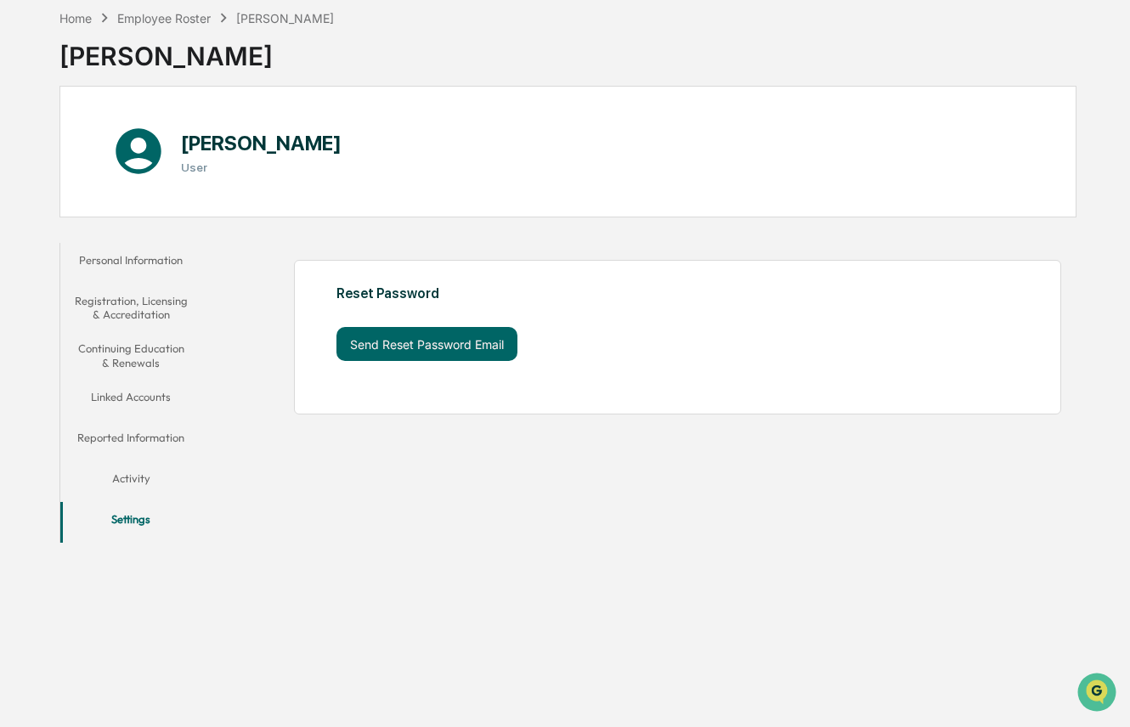
click at [147, 256] on button "Personal Information" at bounding box center [131, 263] width 142 height 41
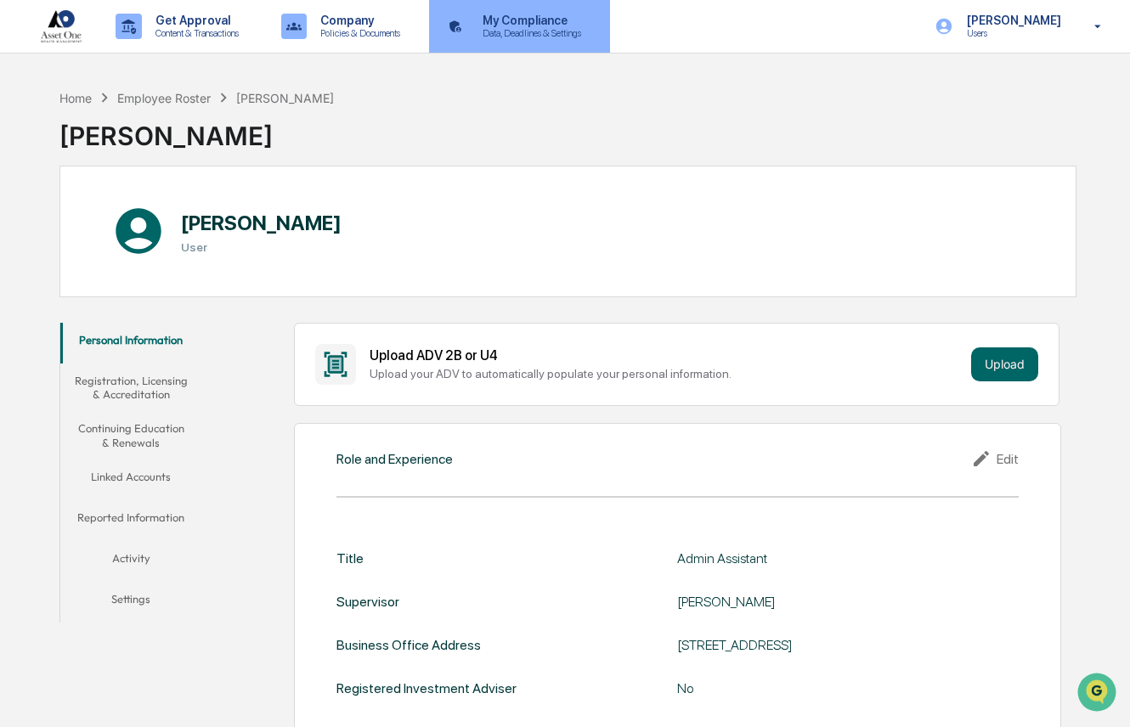
click at [516, 31] on p "Data, Deadlines & Settings" at bounding box center [529, 33] width 121 height 12
click at [578, 33] on p "Data, Deadlines & Settings" at bounding box center [529, 33] width 121 height 12
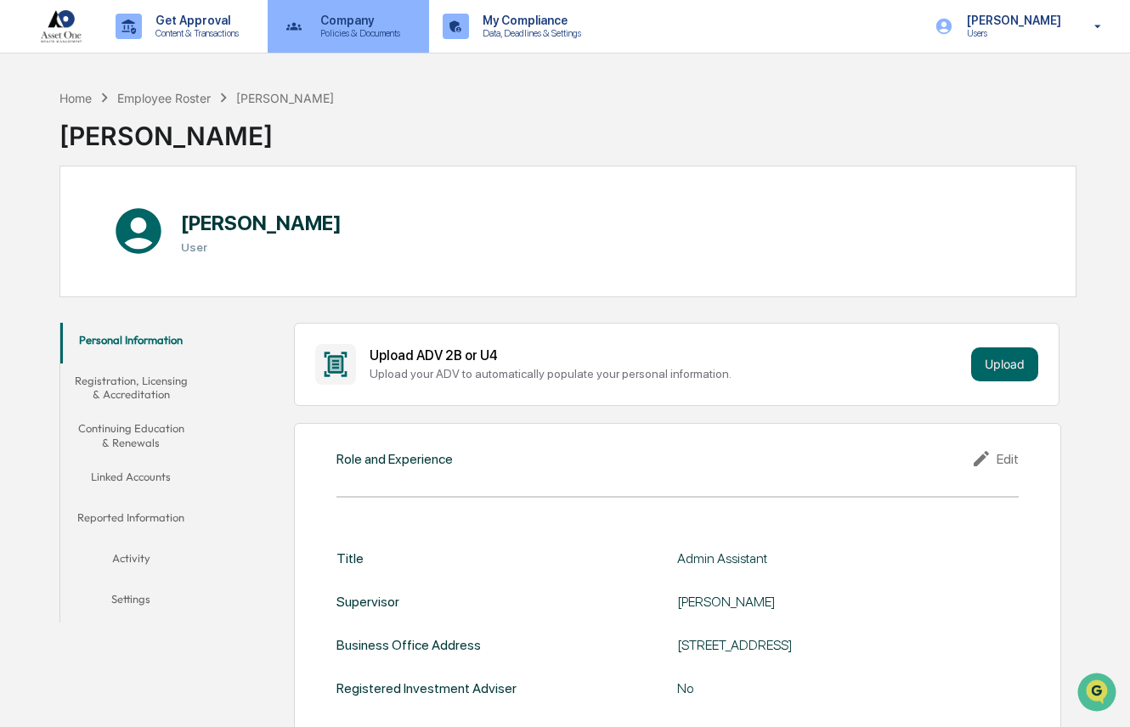
click at [351, 25] on p "Company" at bounding box center [358, 21] width 102 height 14
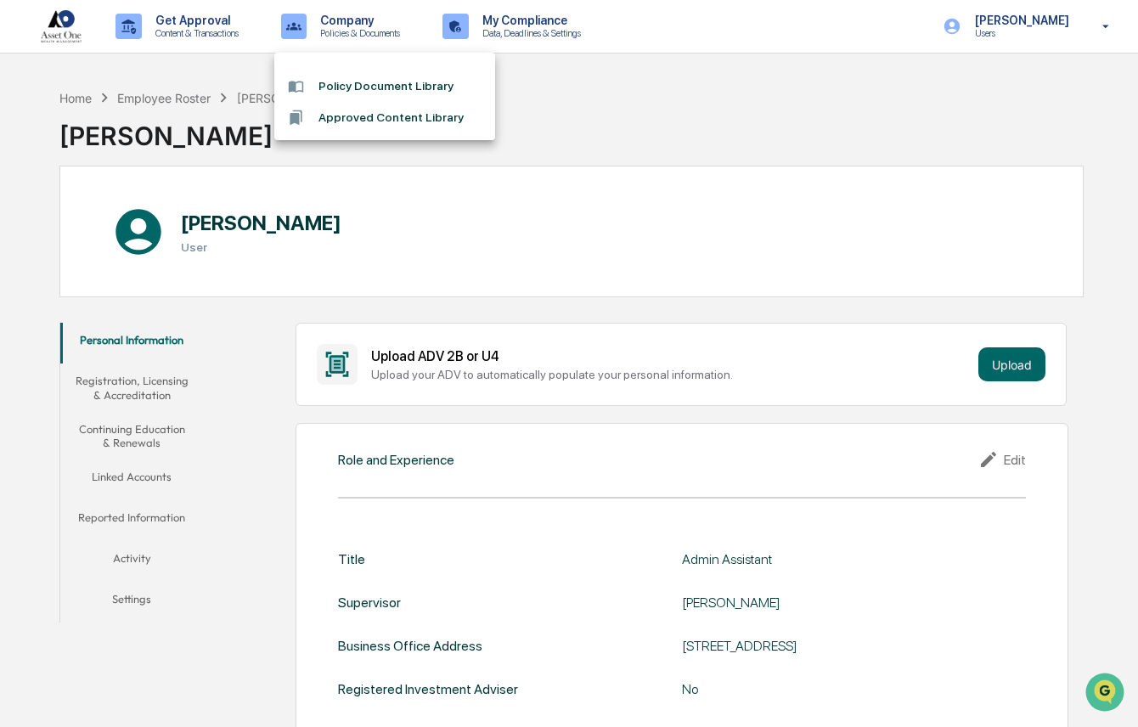
click at [188, 26] on div at bounding box center [569, 363] width 1138 height 727
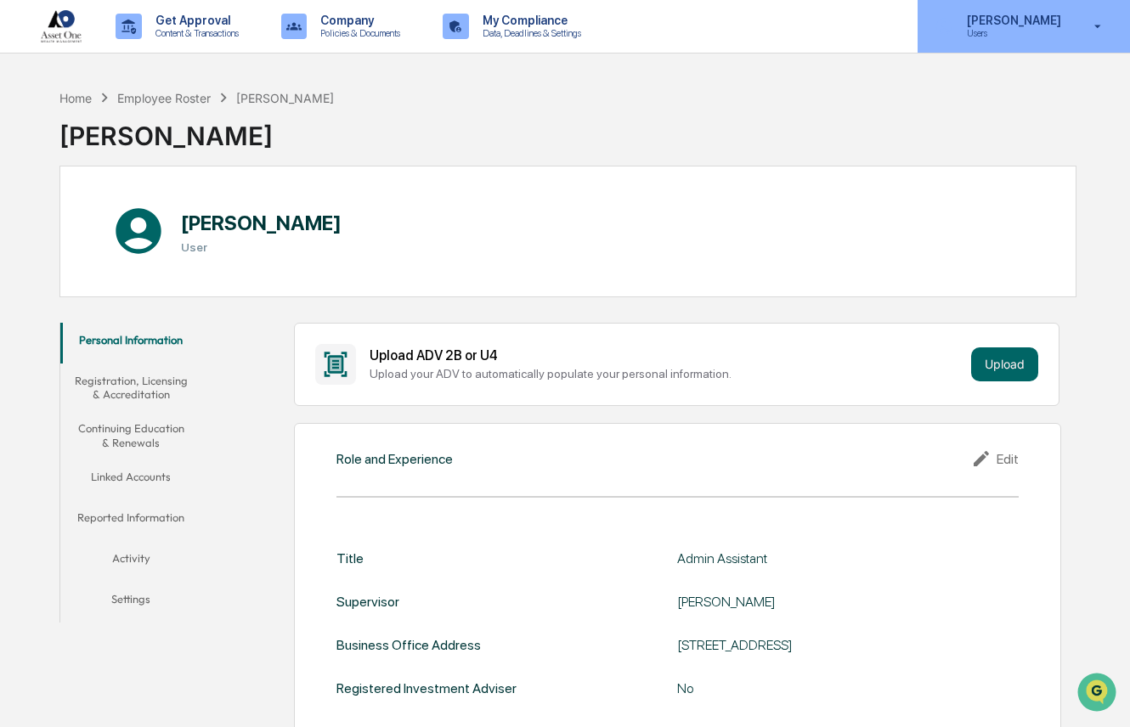
click at [1090, 31] on icon at bounding box center [1098, 27] width 30 height 16
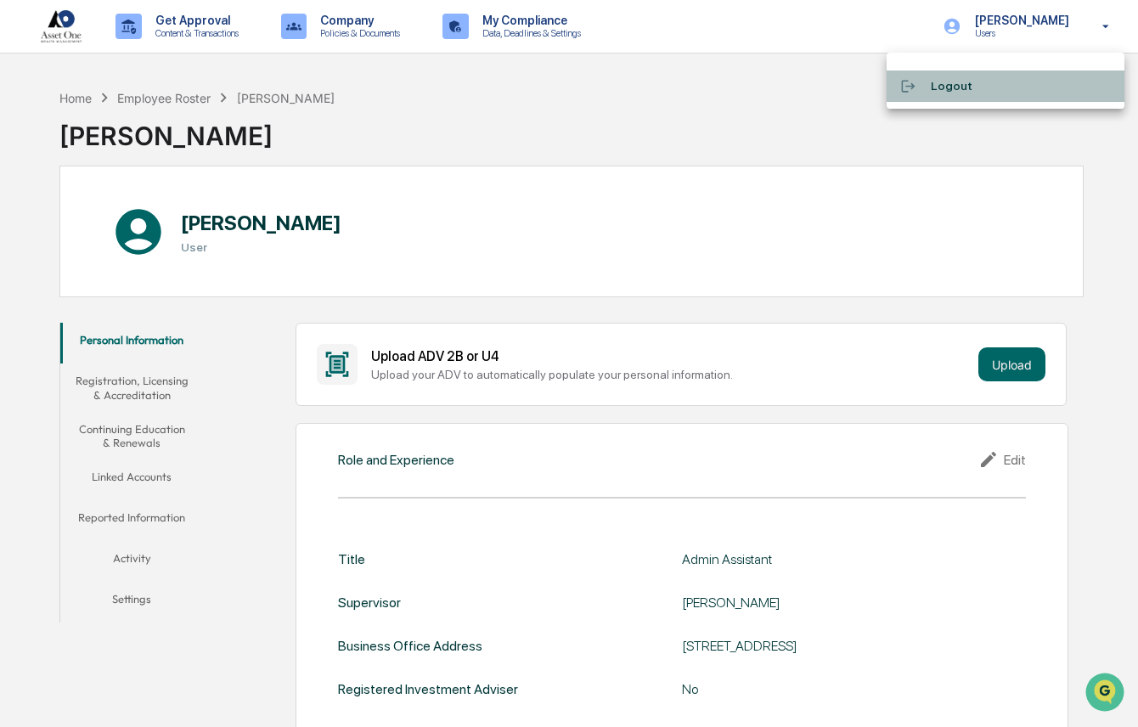
click at [950, 82] on li "Logout" at bounding box center [1006, 85] width 238 height 31
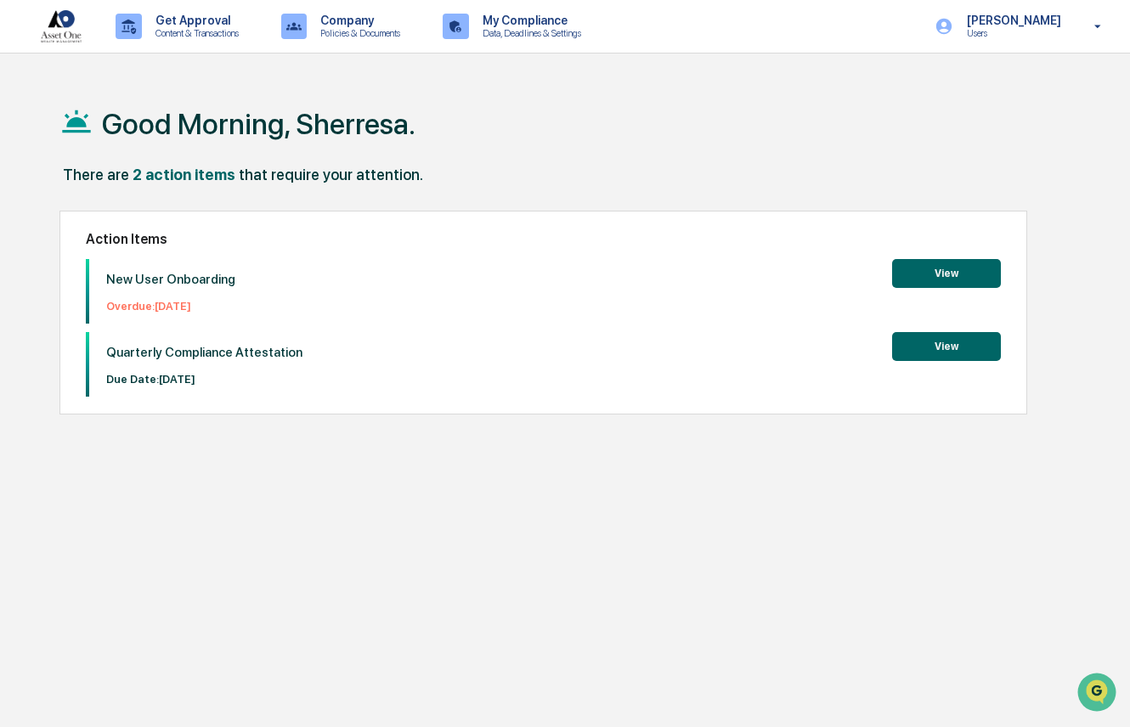
click at [944, 272] on button "View" at bounding box center [946, 273] width 109 height 29
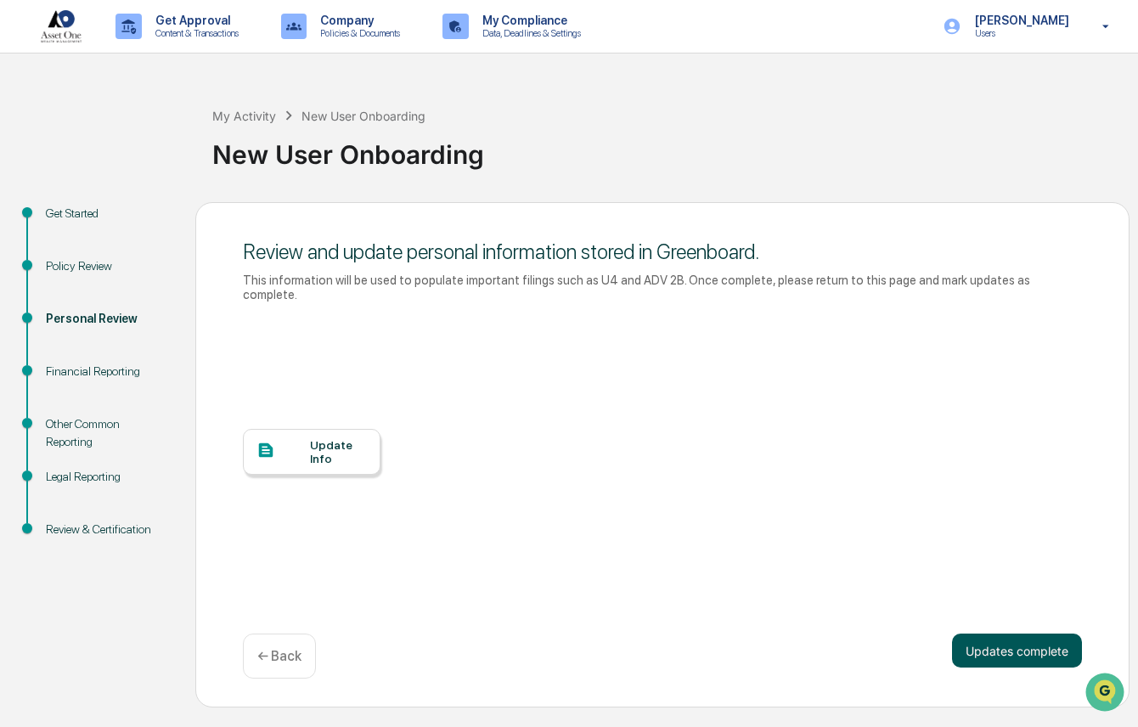
click at [1038, 634] on button "Updates complete" at bounding box center [1017, 651] width 130 height 34
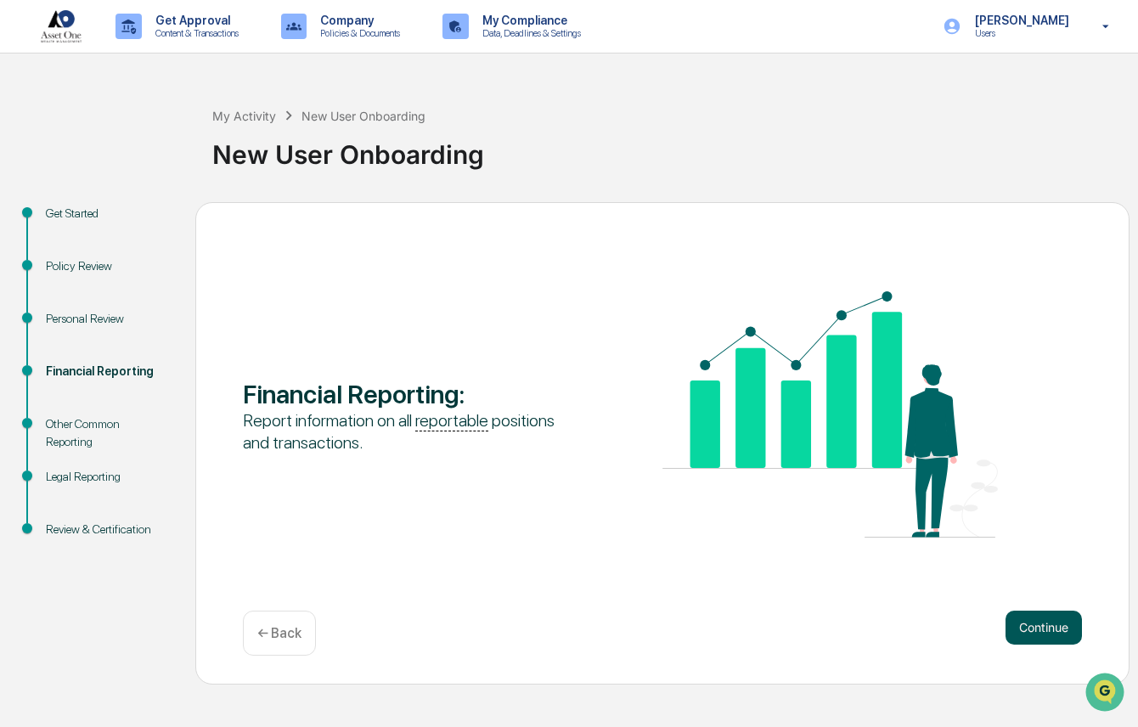
click at [1039, 626] on button "Continue" at bounding box center [1044, 628] width 76 height 34
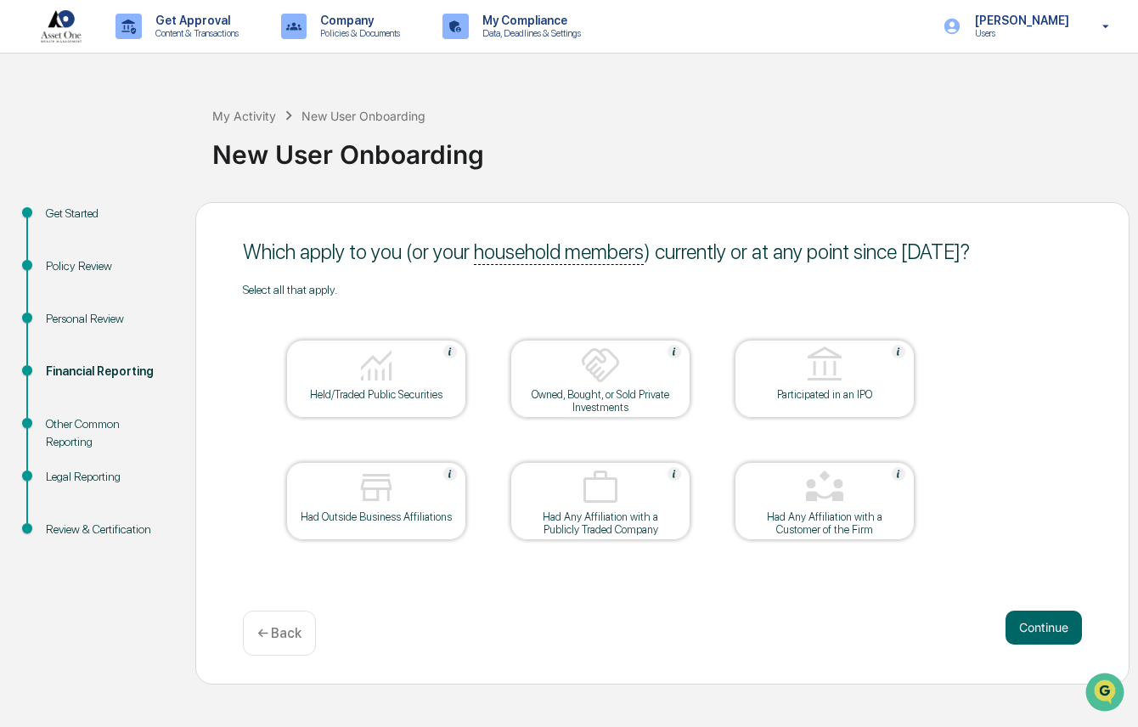
click at [362, 394] on div "Held/Traded Public Securities" at bounding box center [376, 394] width 153 height 13
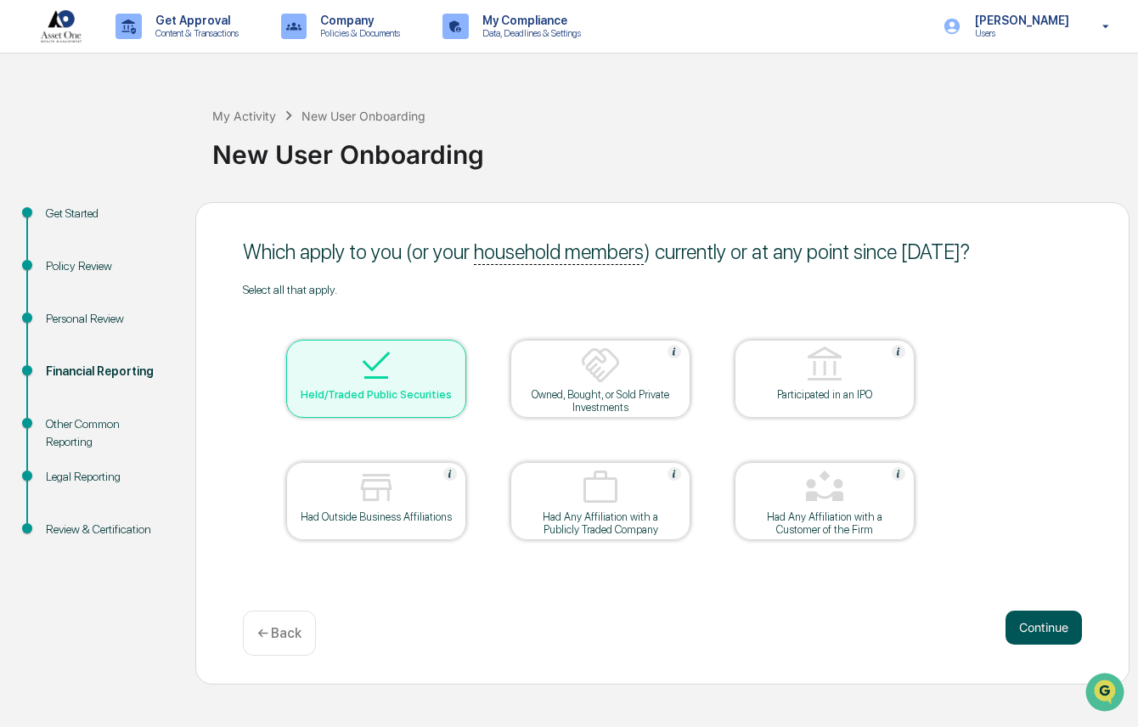
click at [1034, 634] on button "Continue" at bounding box center [1044, 628] width 76 height 34
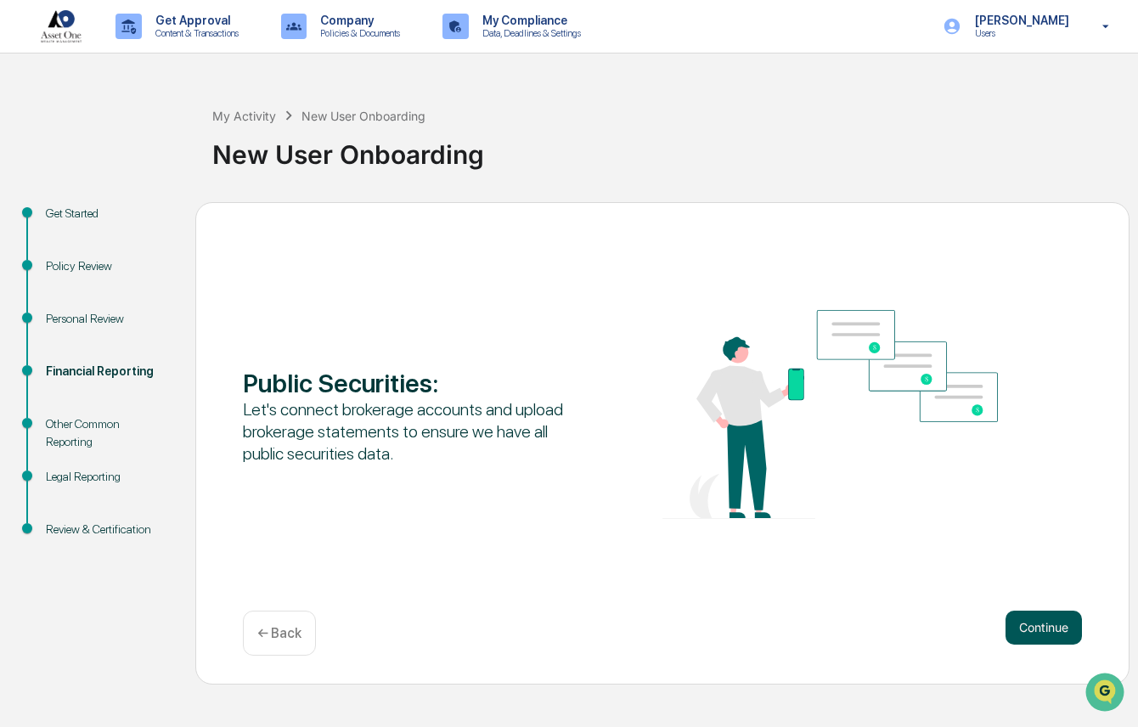
click at [1027, 628] on button "Continue" at bounding box center [1044, 628] width 76 height 34
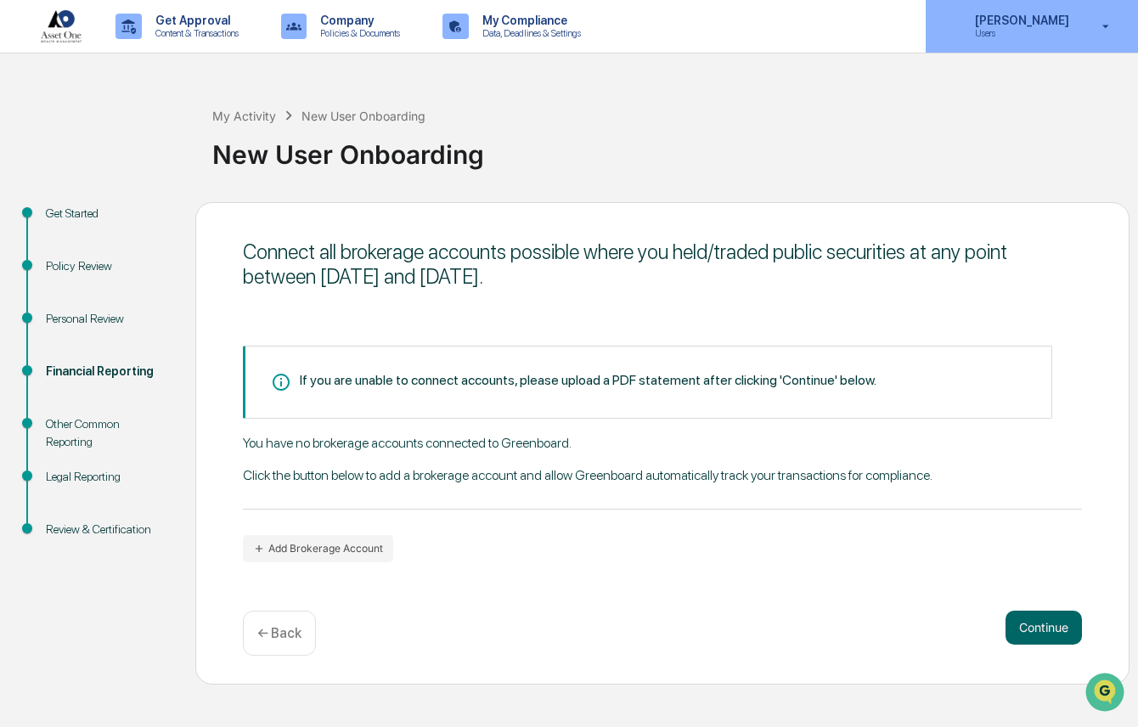
click at [1029, 28] on p "Users" at bounding box center [1019, 33] width 116 height 12
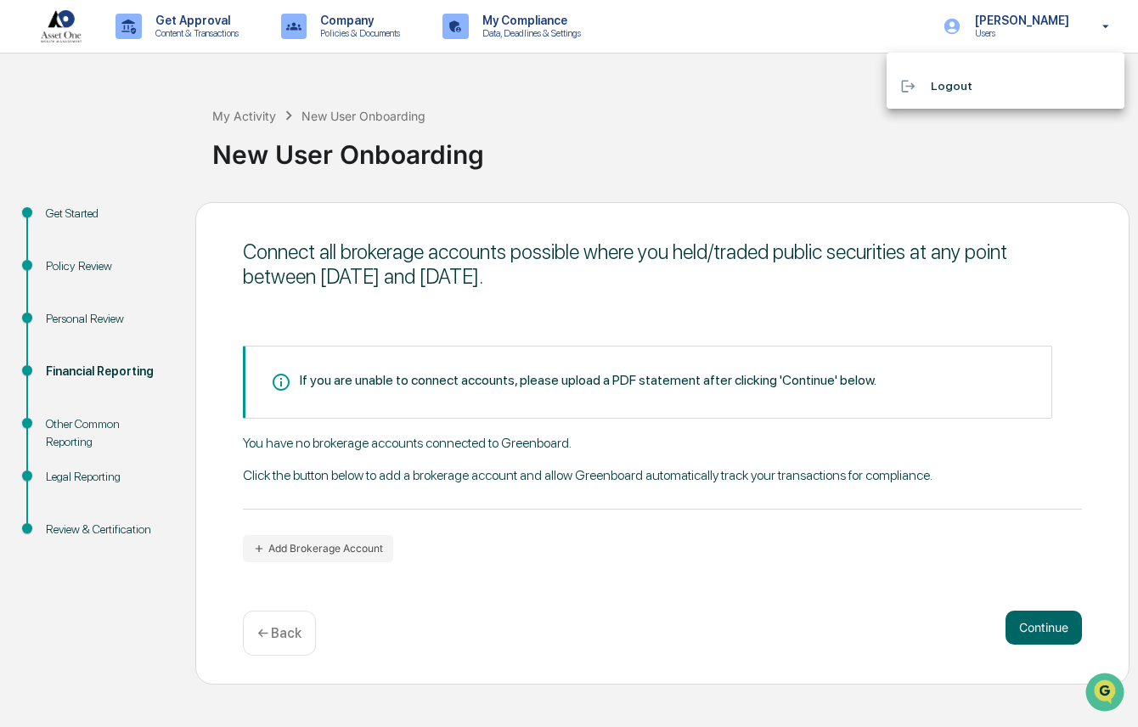
click at [950, 84] on li "Logout" at bounding box center [1006, 85] width 238 height 31
